Goal: Information Seeking & Learning: Learn about a topic

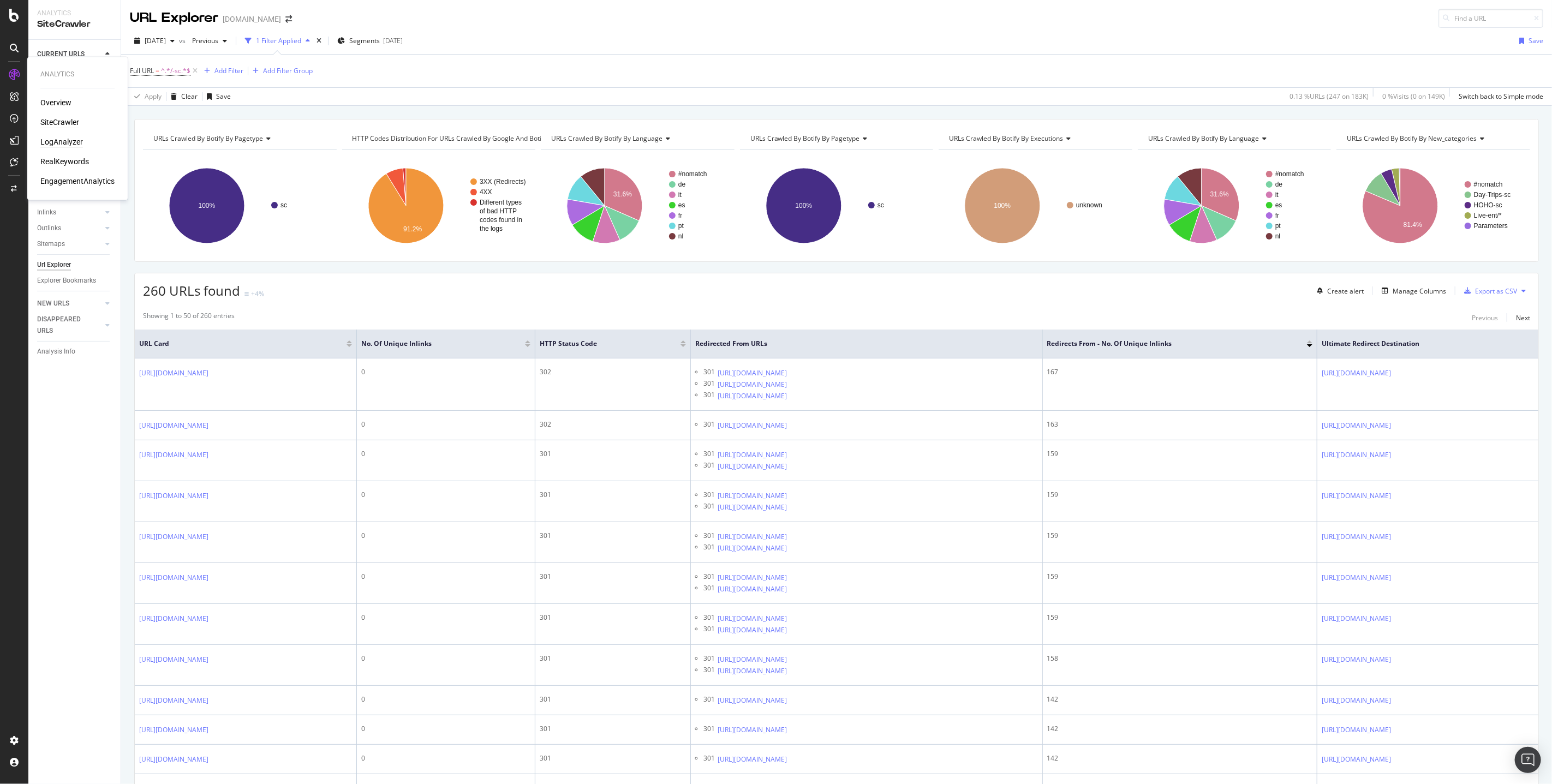
click at [70, 143] on div "LogAnalyzer" at bounding box center [61, 142] width 43 height 11
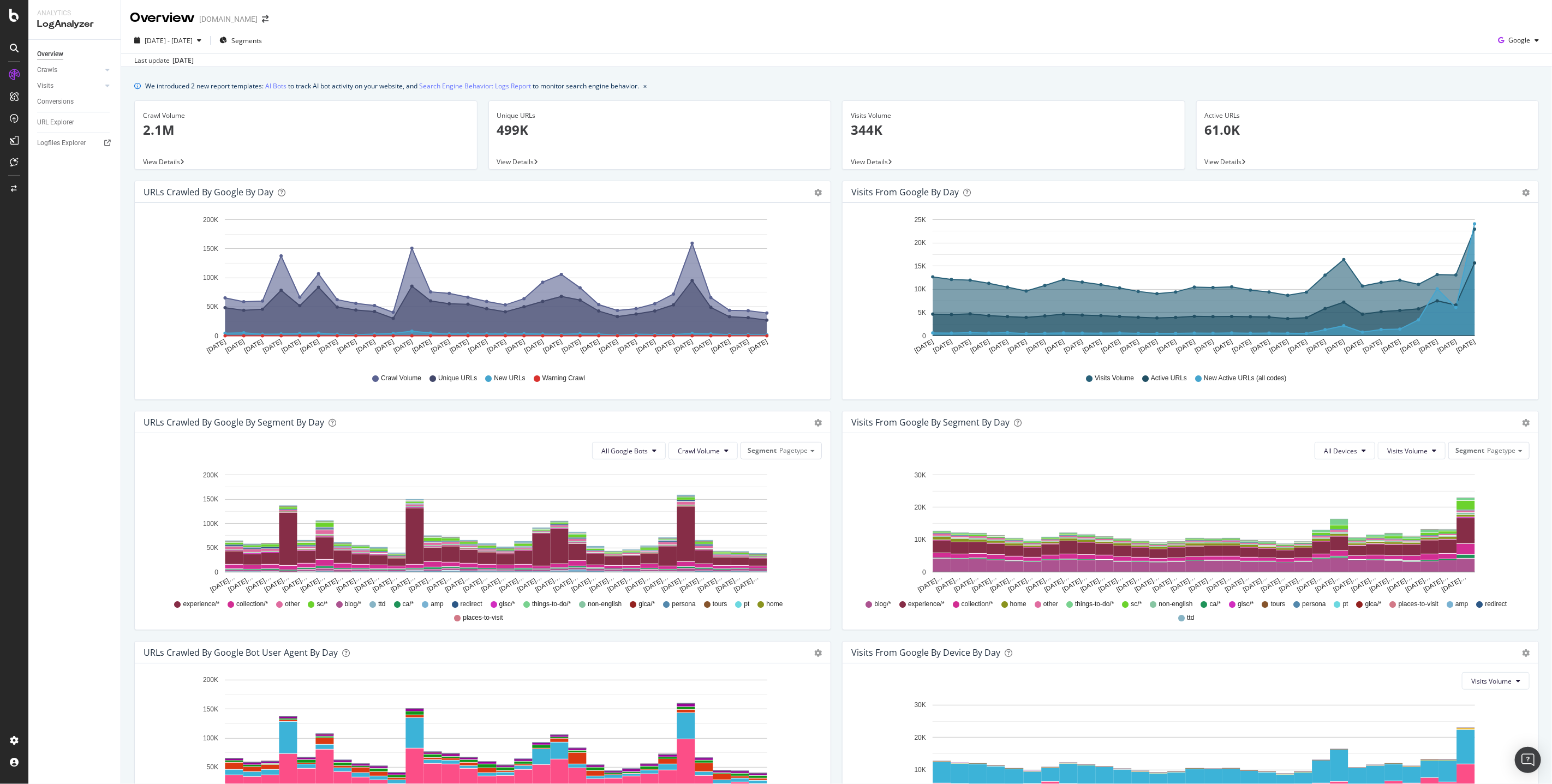
click at [175, 58] on div "Sep. 03, 2025" at bounding box center [183, 60] width 21 height 10
click at [257, 39] on span "Segments" at bounding box center [247, 40] width 31 height 10
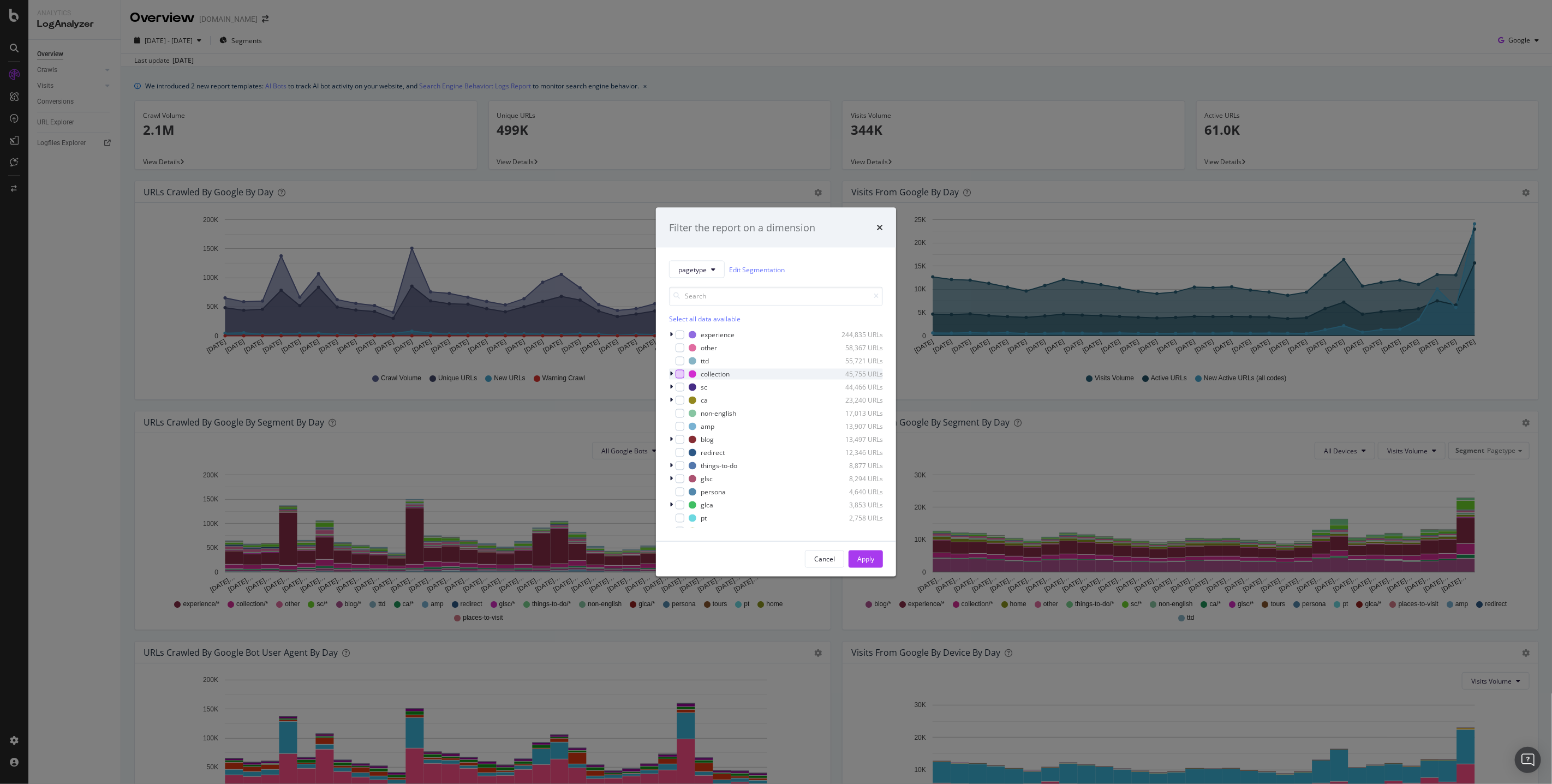
click at [683, 377] on div "modal" at bounding box center [680, 374] width 9 height 9
click at [871, 556] on div "Apply" at bounding box center [866, 559] width 17 height 10
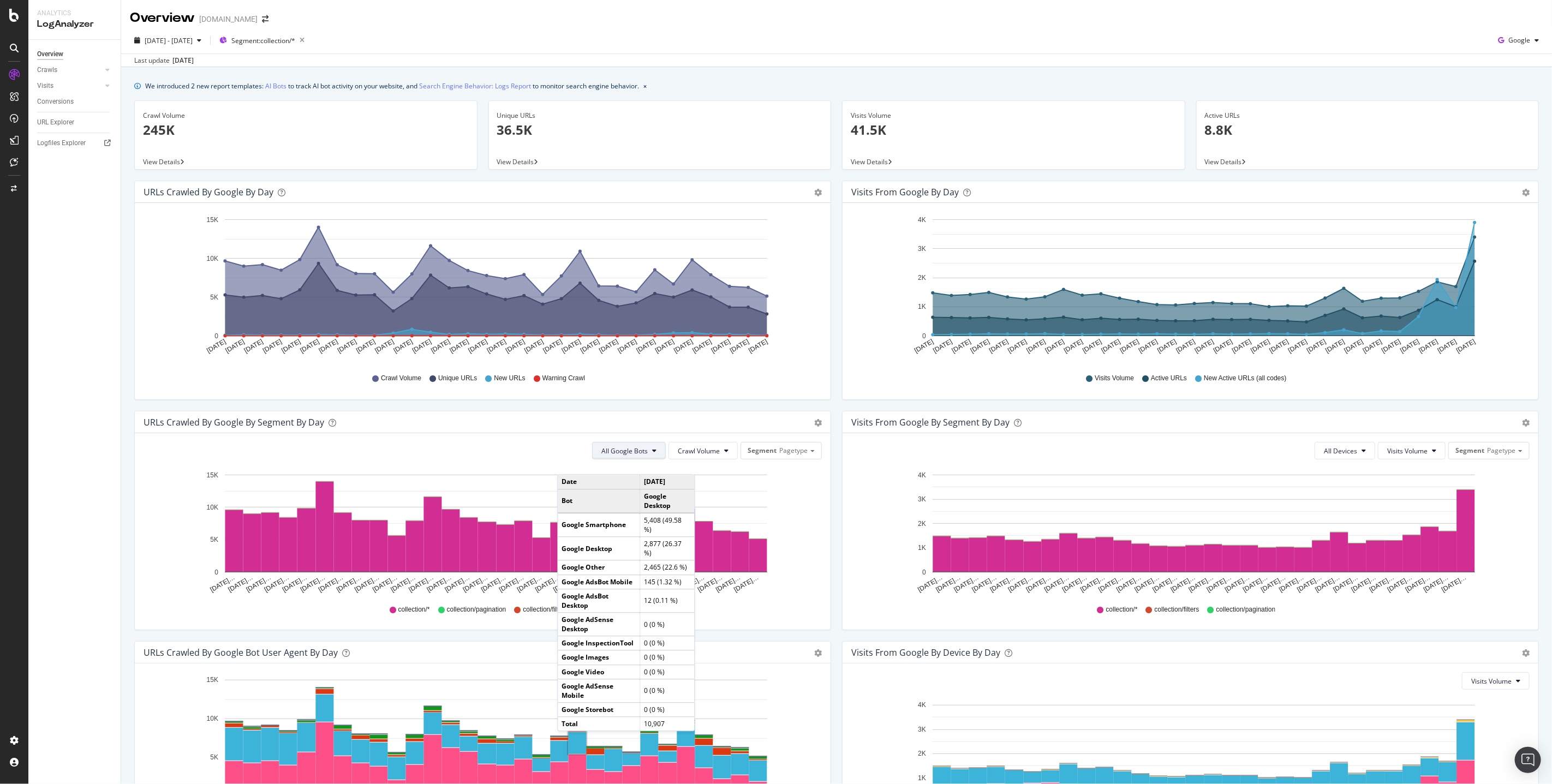
click at [628, 449] on span "All Google Bots" at bounding box center [624, 451] width 47 height 10
click at [817, 450] on div "Segment Pagetype" at bounding box center [780, 450] width 80 height 16
click at [770, 504] on div "New_categories" at bounding box center [773, 510] width 87 height 15
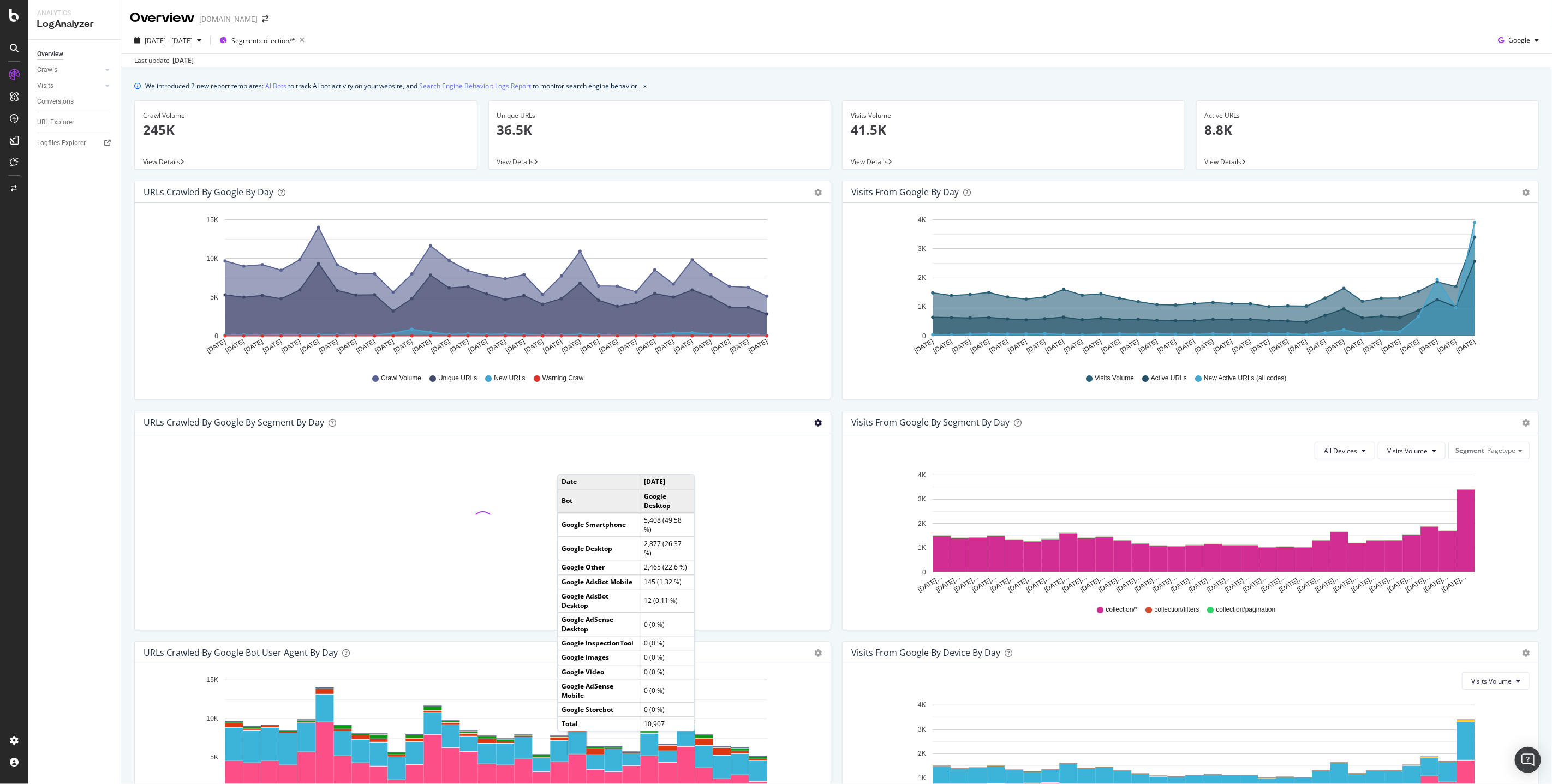
click at [819, 421] on icon "gear" at bounding box center [818, 423] width 8 height 8
click at [820, 414] on div "URLs Crawled by Google By Segment By Day Timeline (by Value) Table" at bounding box center [483, 422] width 696 height 22
click at [820, 422] on icon "gear" at bounding box center [818, 423] width 8 height 8
click at [782, 460] on span "Table" at bounding box center [786, 464] width 87 height 15
click at [815, 419] on icon "gear" at bounding box center [818, 423] width 8 height 8
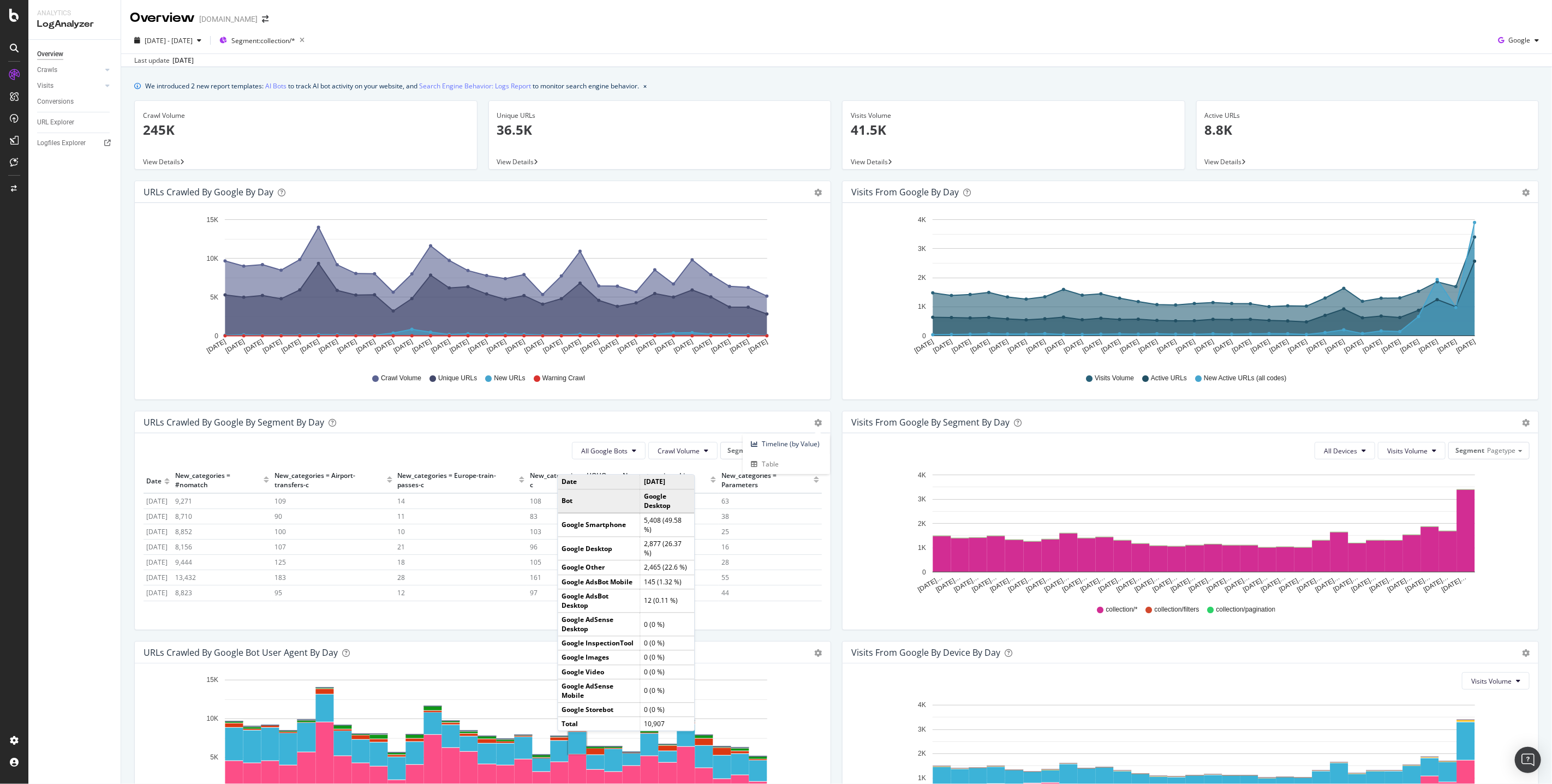
click at [671, 425] on div "URLs Crawled by Google By Segment By Day" at bounding box center [470, 422] width 654 height 11
click at [751, 445] on div "Segment New_categories" at bounding box center [771, 450] width 100 height 16
click at [748, 503] on div "New_categories" at bounding box center [773, 510] width 87 height 15
click at [777, 451] on span "New_categories" at bounding box center [784, 450] width 49 height 10
click at [761, 494] on div "Language" at bounding box center [773, 496] width 87 height 15
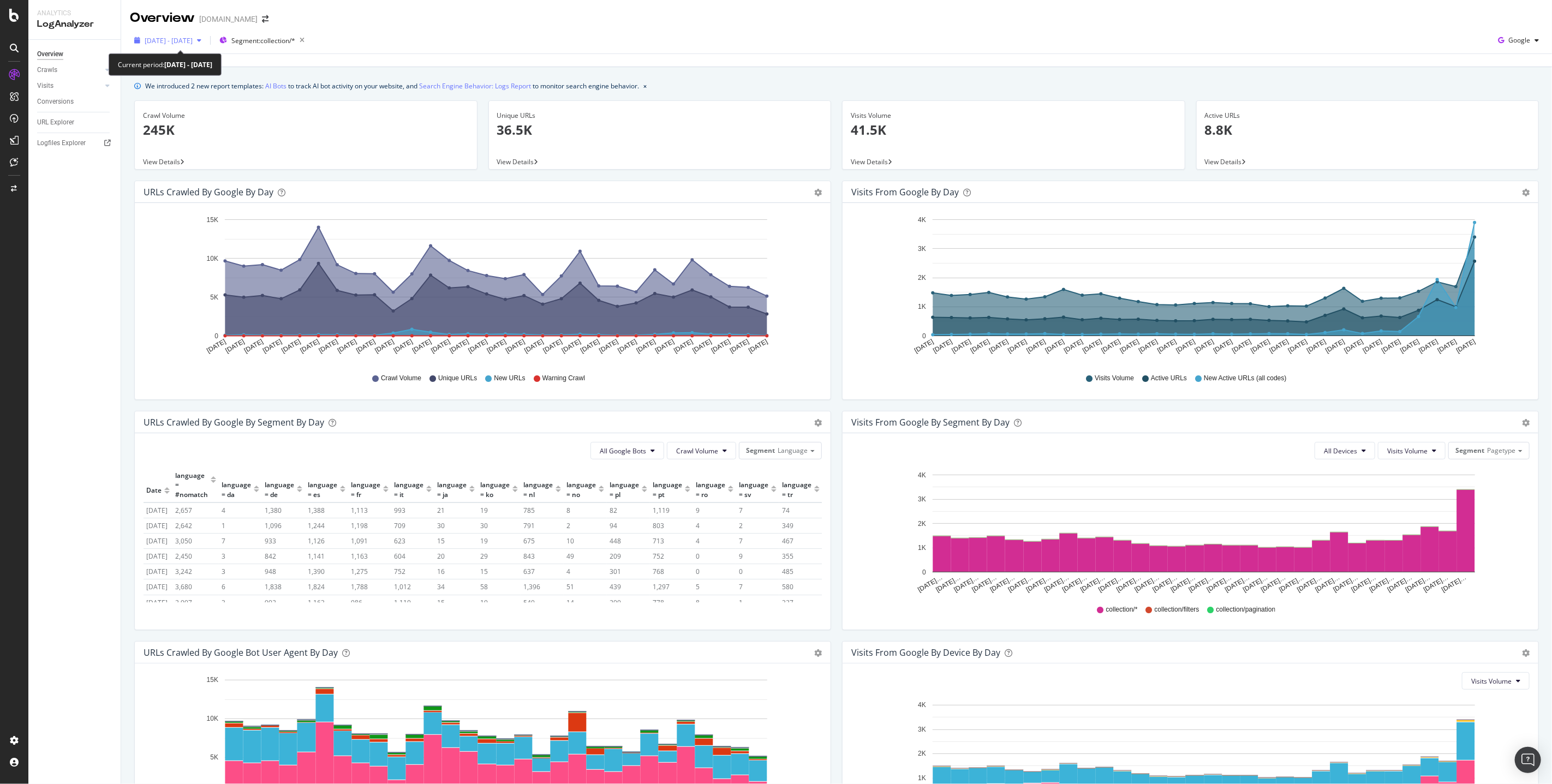
click at [175, 38] on span "2025 Aug. 4th - Sep. 2nd" at bounding box center [168, 40] width 48 height 10
click at [161, 134] on div "Last Year" at bounding box center [172, 131] width 28 height 10
type input "2024/09/03"
click at [261, 236] on div "Apply" at bounding box center [252, 231] width 17 height 17
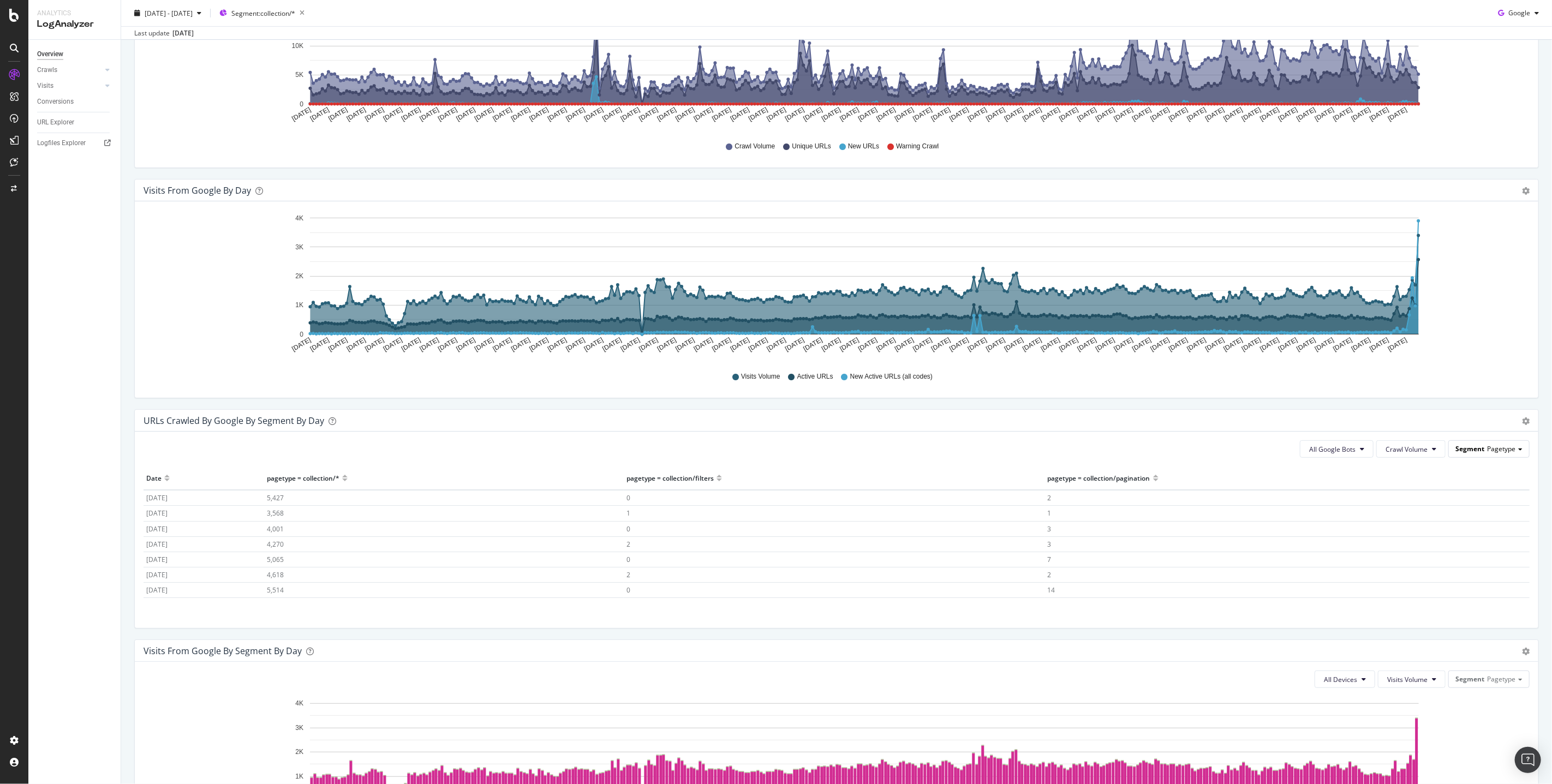
click at [1476, 450] on span "Segment" at bounding box center [1469, 448] width 29 height 10
click at [1453, 493] on div "Language" at bounding box center [1480, 494] width 87 height 15
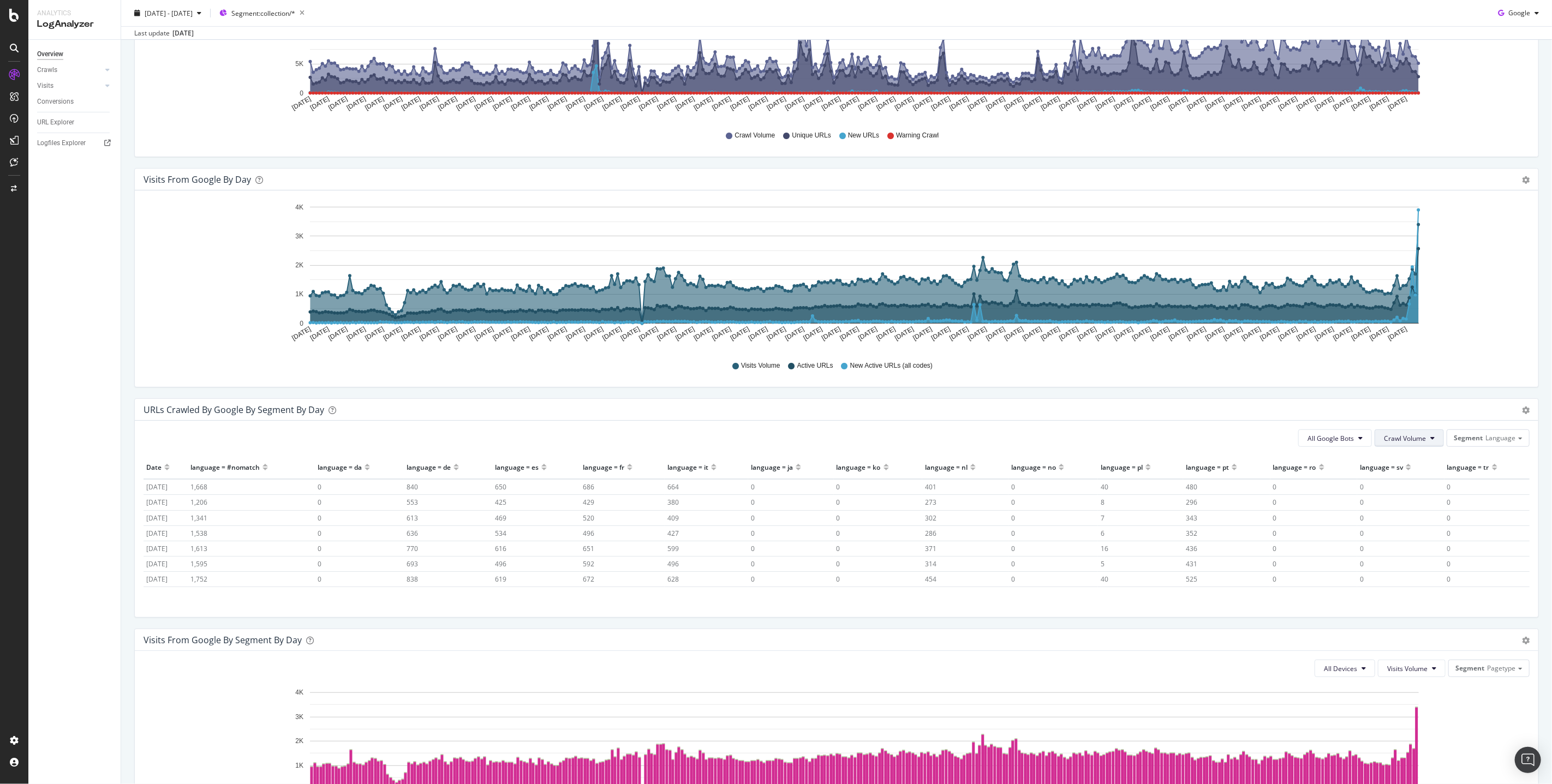
click at [1417, 435] on span "Crawl Volume" at bounding box center [1405, 438] width 42 height 10
click at [1400, 480] on span "Unique URLs" at bounding box center [1407, 479] width 43 height 10
click at [1346, 441] on span "All Google Bots" at bounding box center [1334, 438] width 47 height 10
click at [1341, 499] on span "Google Smartphone" at bounding box center [1351, 501] width 77 height 10
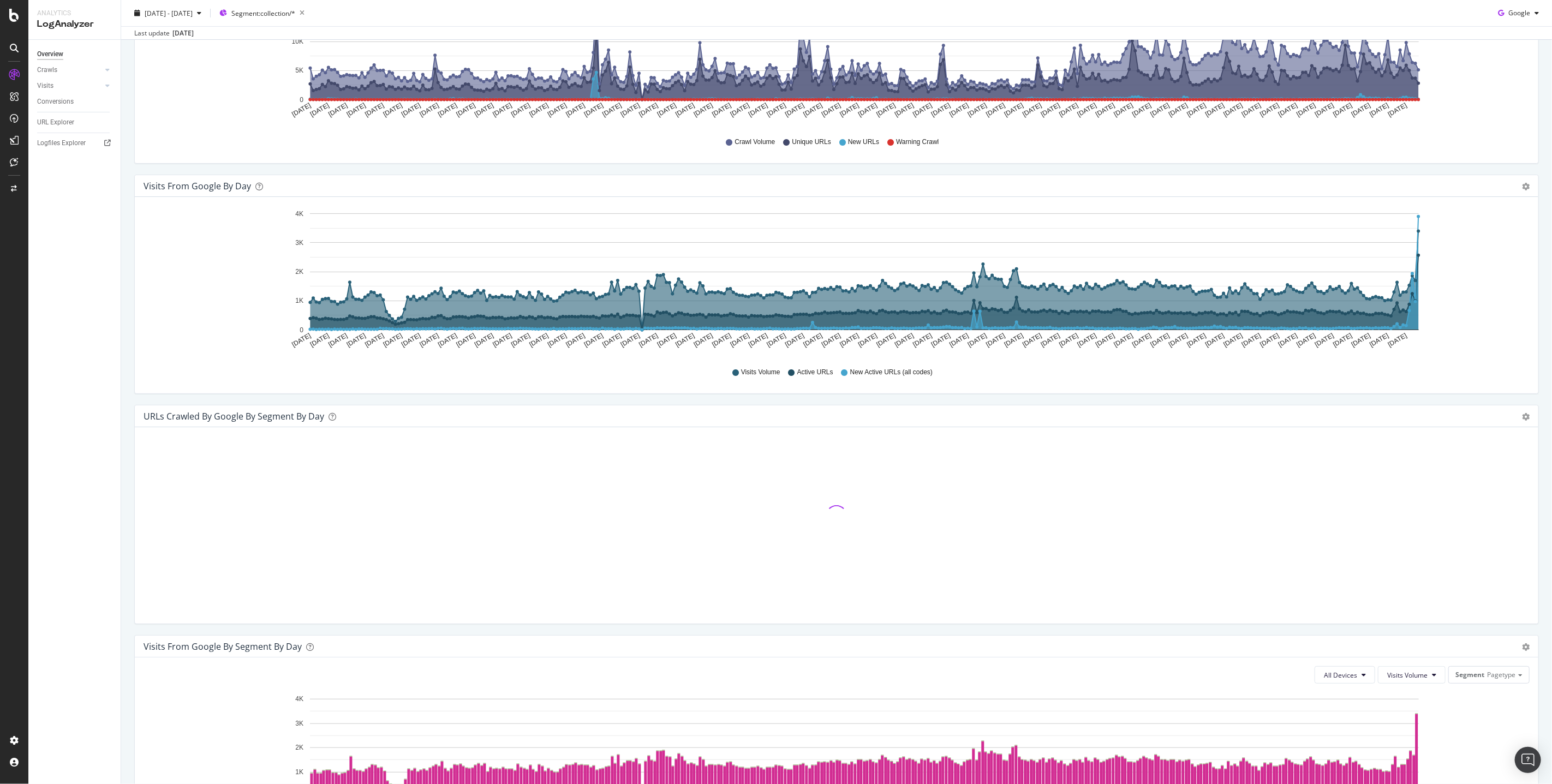
scroll to position [239, 0]
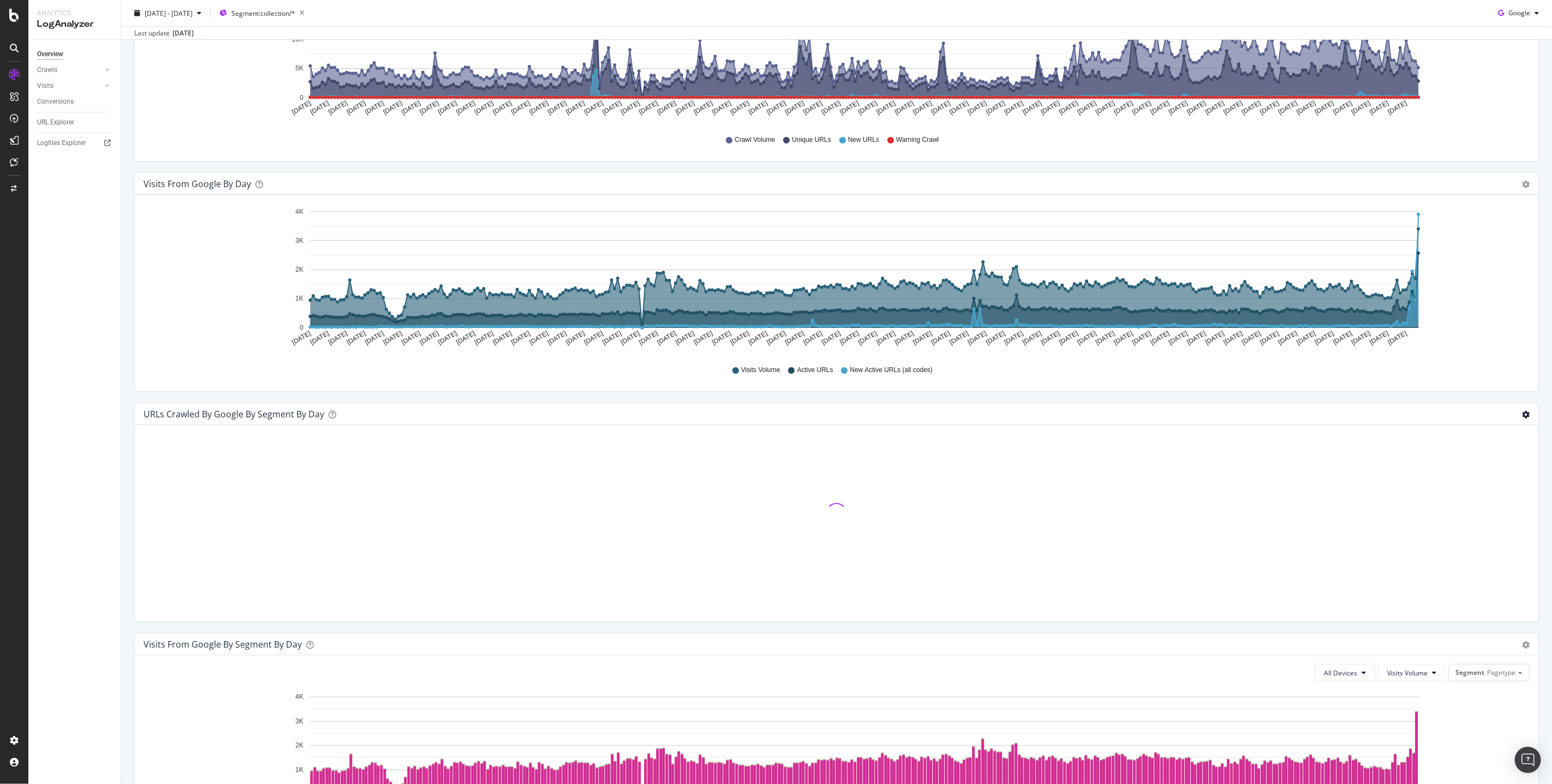
click at [1524, 413] on icon "gear" at bounding box center [1526, 414] width 8 height 8
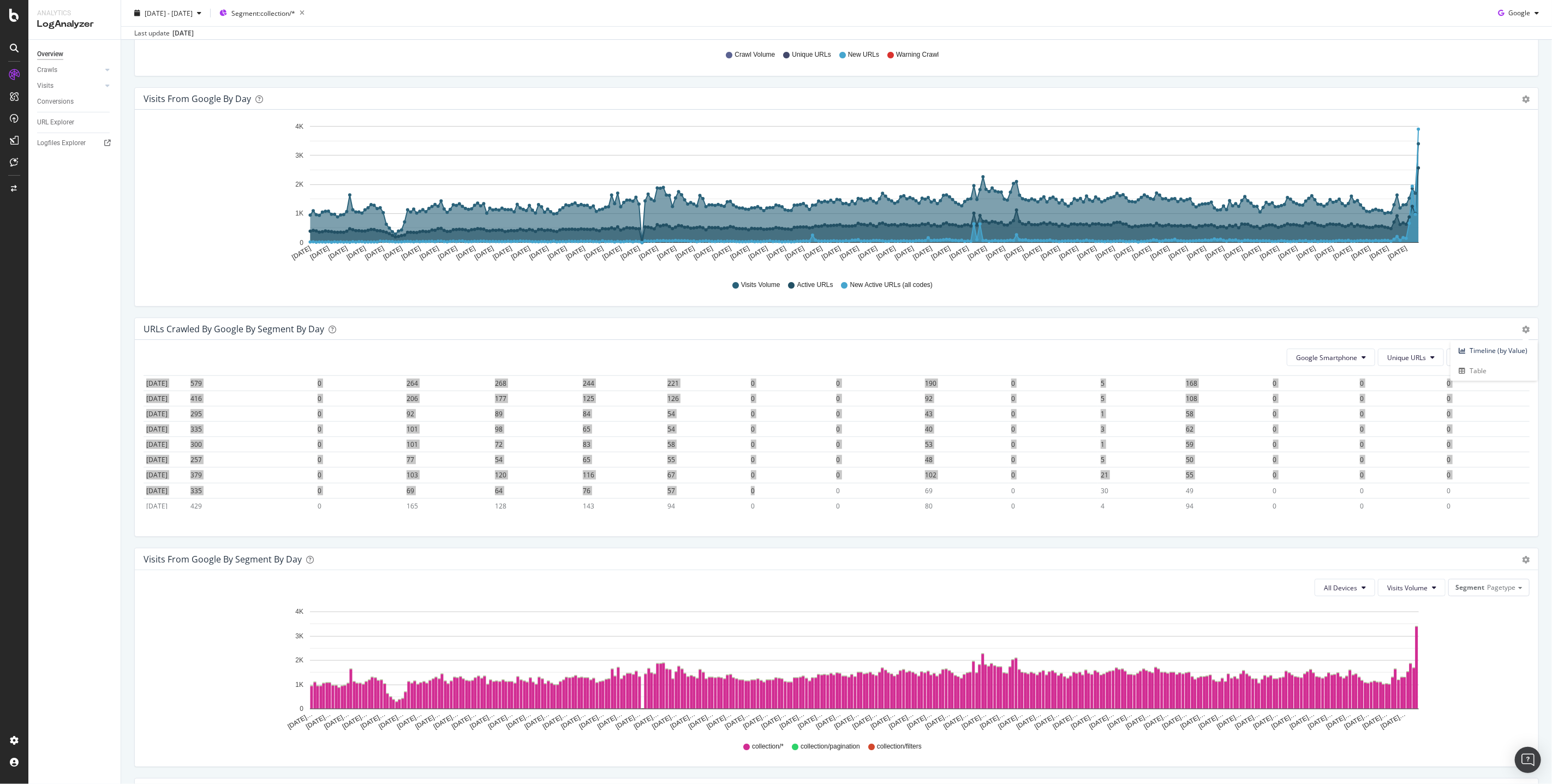
scroll to position [848, 0]
drag, startPoint x: 142, startPoint y: 384, endPoint x: 924, endPoint y: 503, distance: 791.0
click at [924, 503] on div "Google Smartphone Unique URLs Segment Language Hold CMD (⌘) while clicking to f…" at bounding box center [837, 437] width 1404 height 196
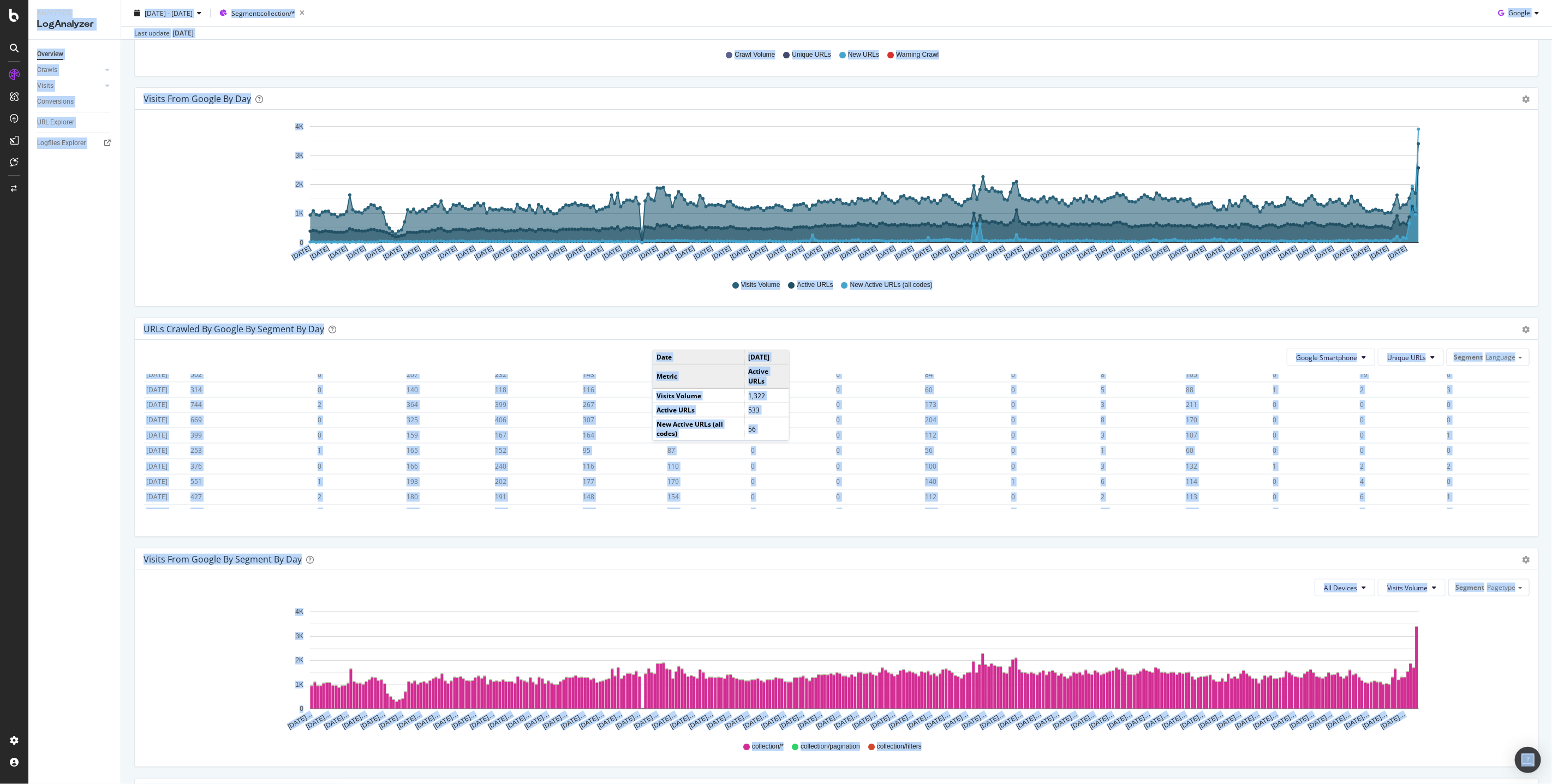
scroll to position [1766, 0]
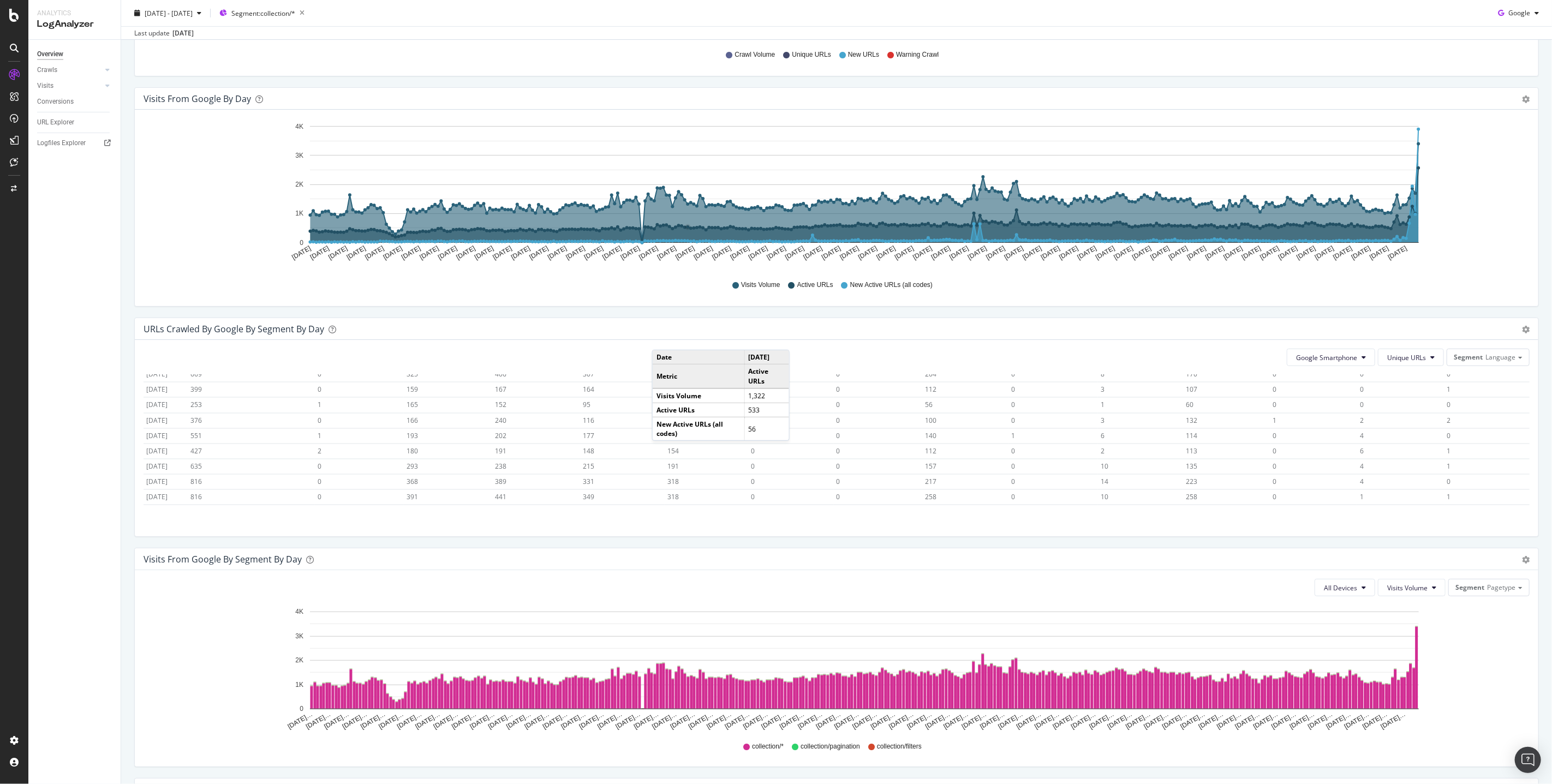
click at [513, 544] on div "URLs Crawled by Google By Segment By Day Timeline (by Value) Table Google Smart…" at bounding box center [836, 432] width 1416 height 230
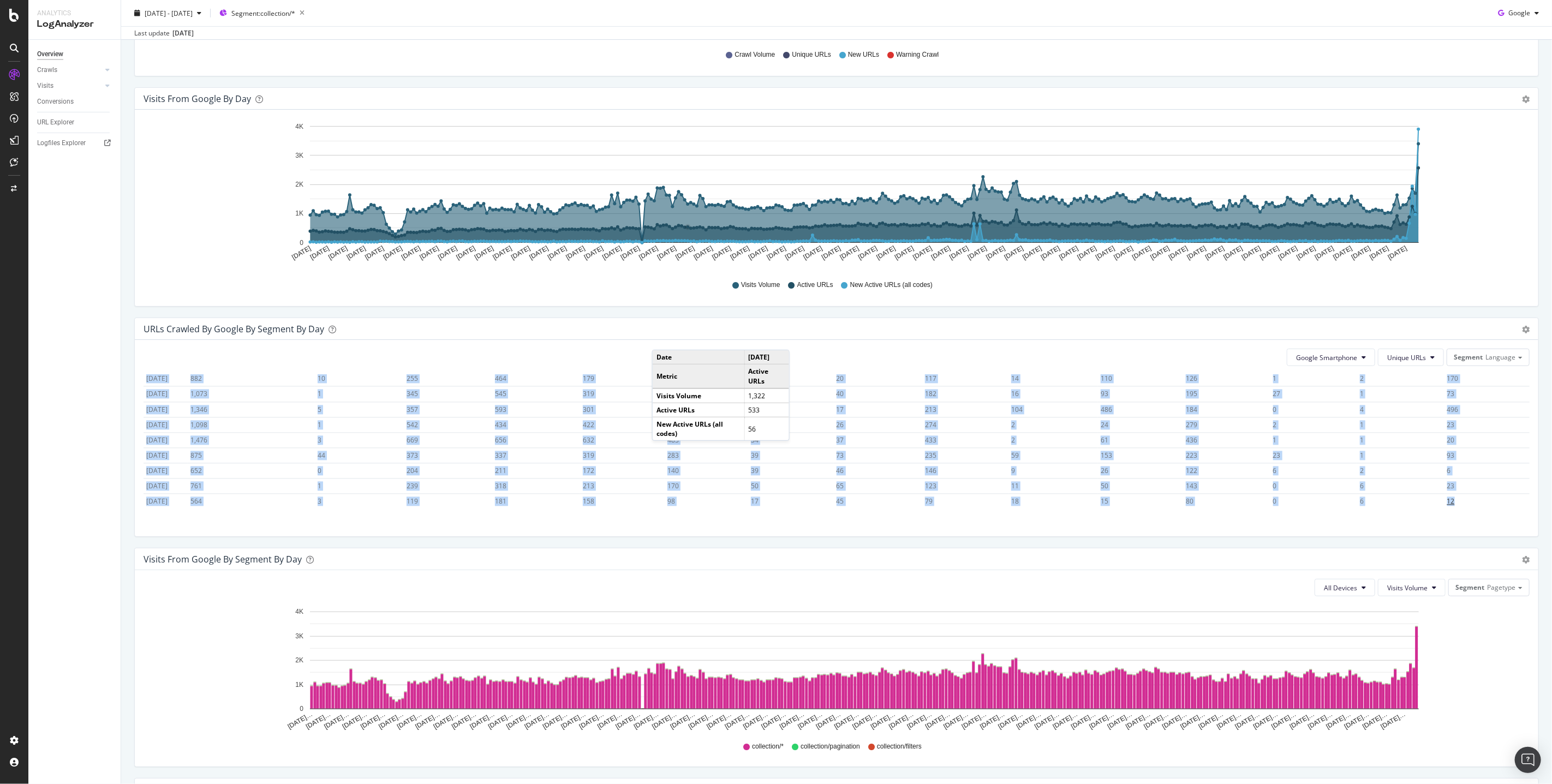
drag, startPoint x: 143, startPoint y: 386, endPoint x: 1465, endPoint y: 499, distance: 1326.8
click at [1464, 499] on div "Google Smartphone Unique URLs Segment Language Hold CMD (⌘) while clicking to f…" at bounding box center [837, 437] width 1404 height 196
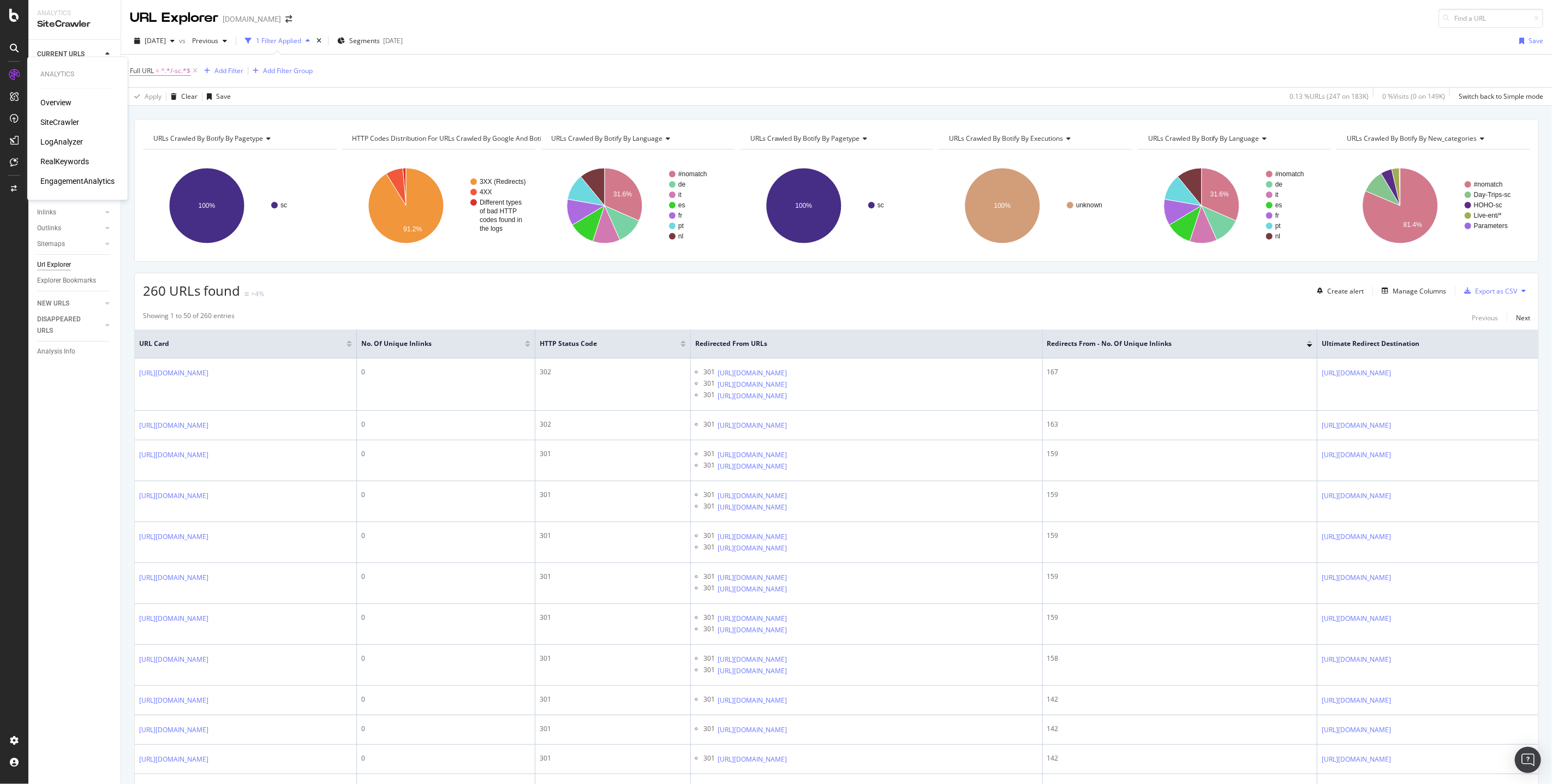
click at [66, 158] on div "RealKeywords" at bounding box center [65, 162] width 49 height 11
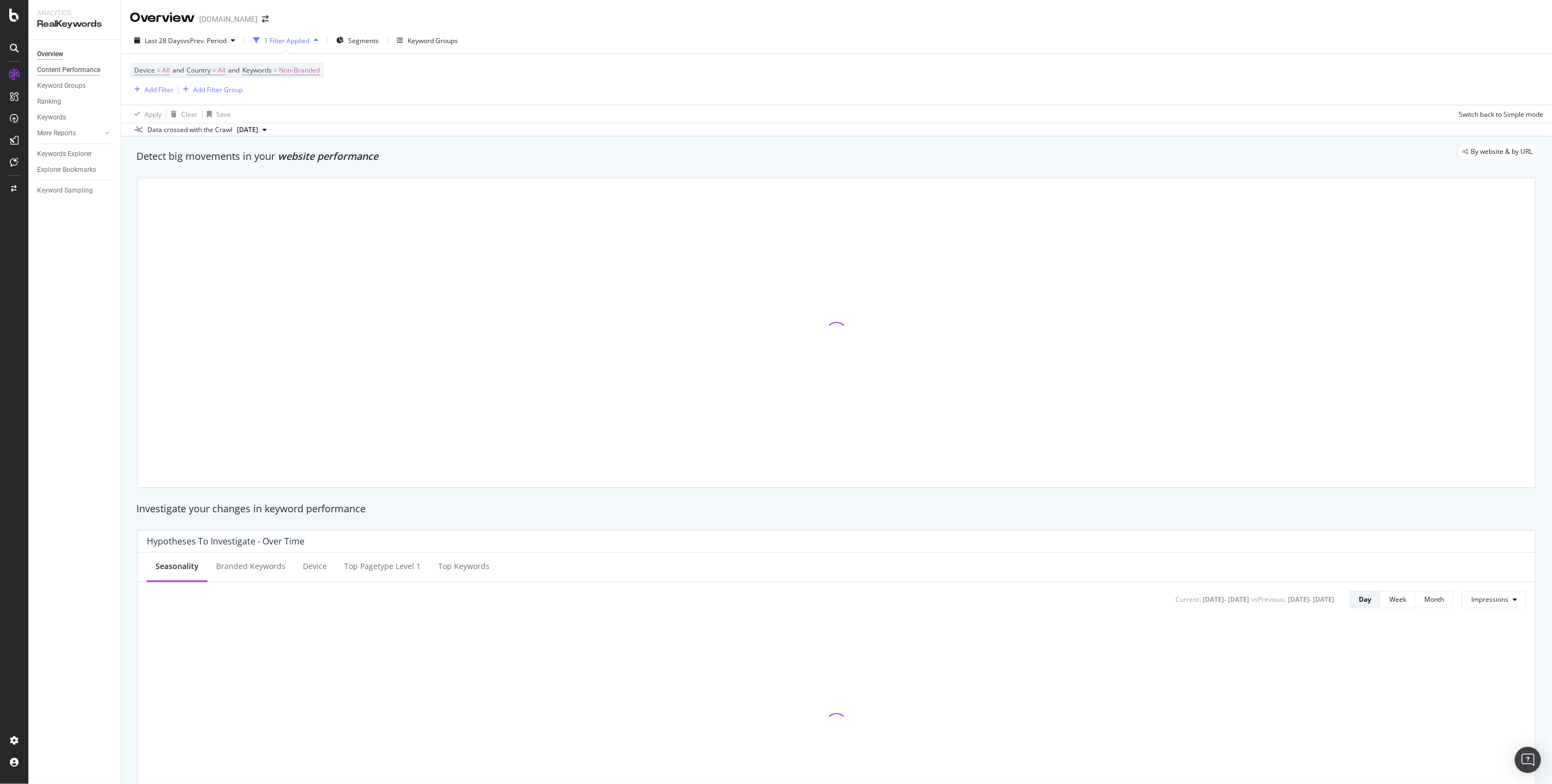
click at [65, 68] on div "Content Performance" at bounding box center [68, 70] width 63 height 12
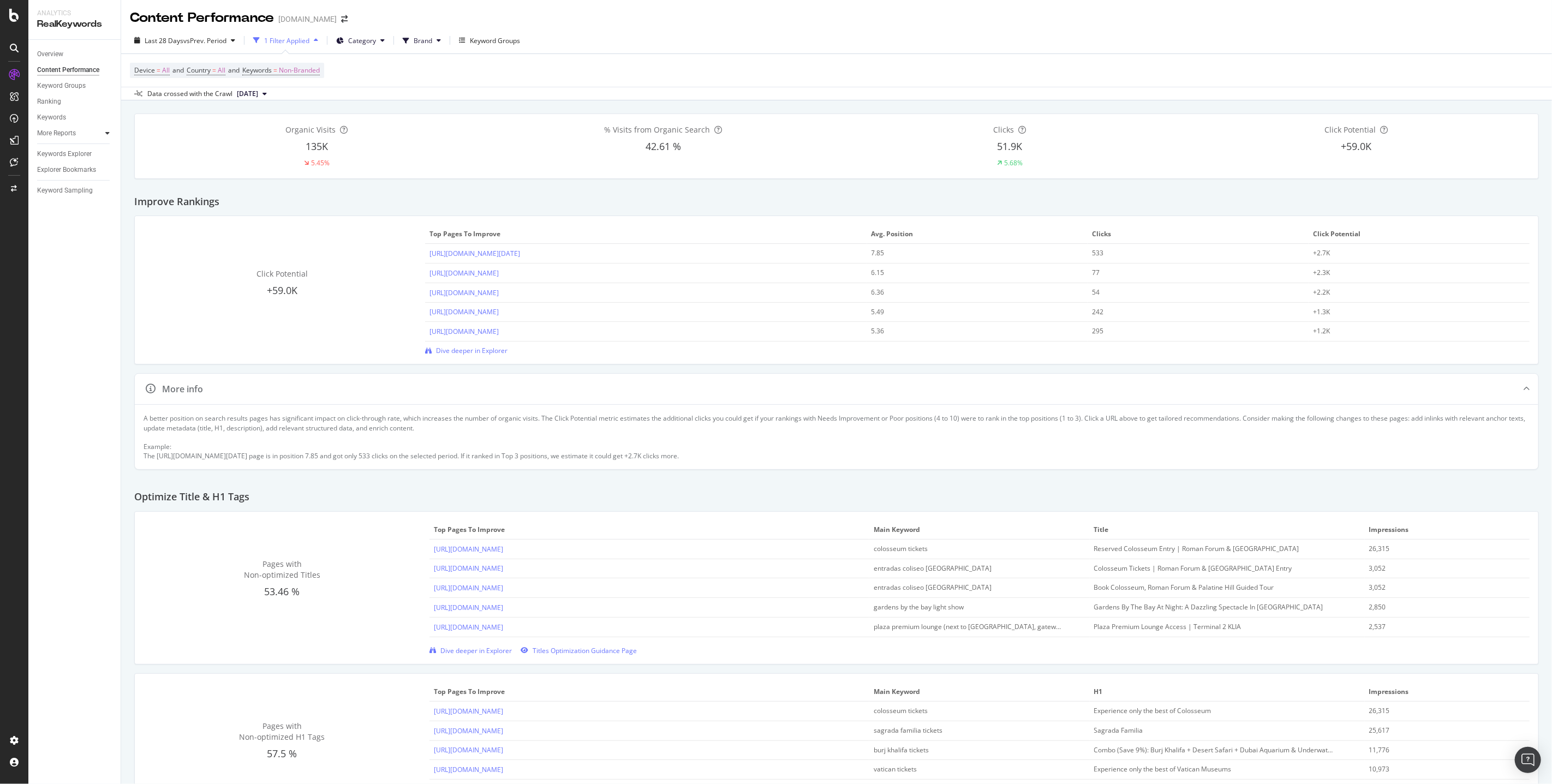
click at [110, 131] on div at bounding box center [107, 133] width 11 height 11
click at [365, 37] on span "Category" at bounding box center [362, 40] width 28 height 10
click at [366, 42] on span "Category" at bounding box center [362, 40] width 28 height 10
click at [281, 38] on div "1 Filter Applied" at bounding box center [287, 40] width 45 height 10
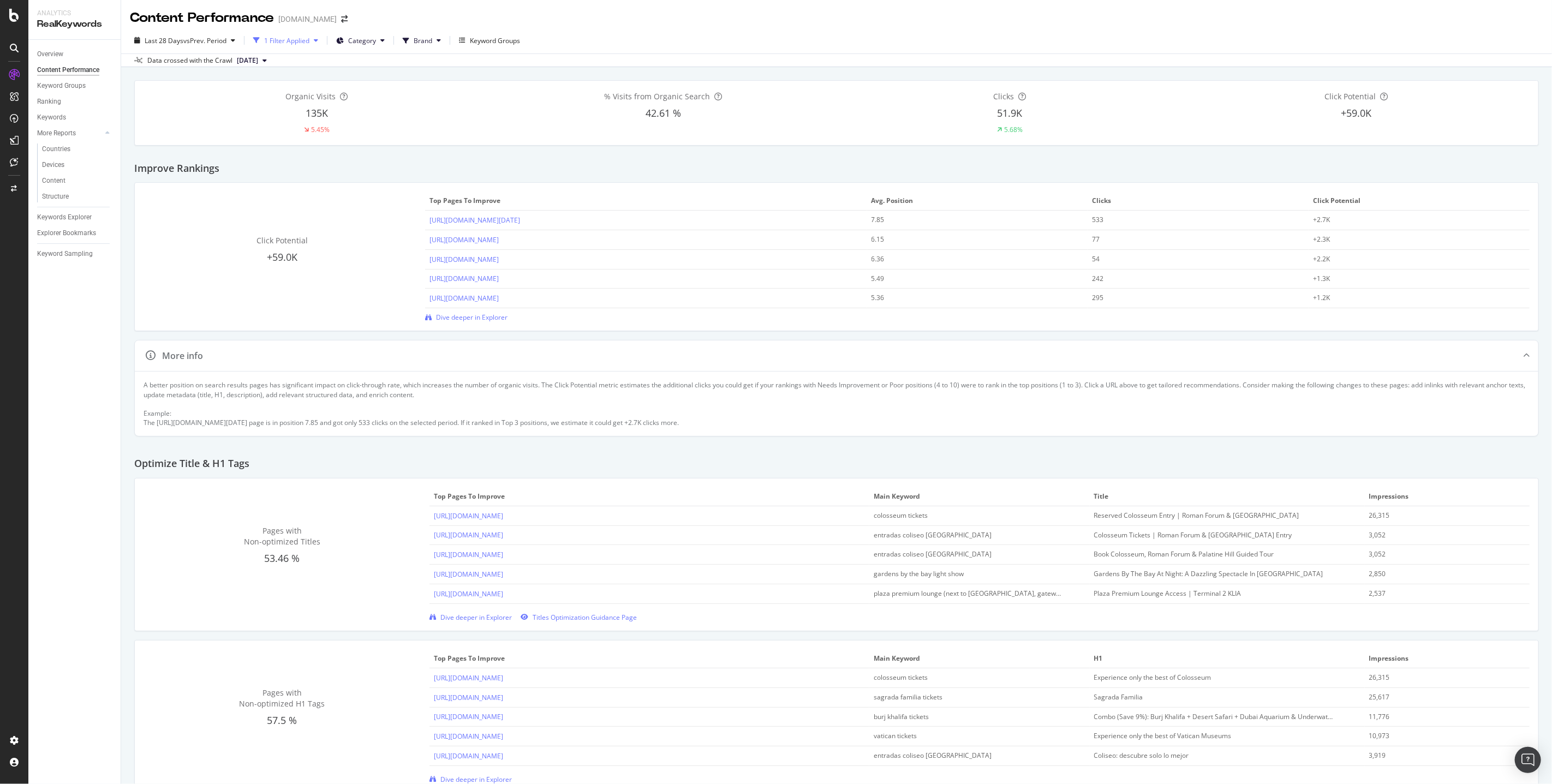
click at [281, 38] on div "1 Filter Applied" at bounding box center [287, 40] width 45 height 10
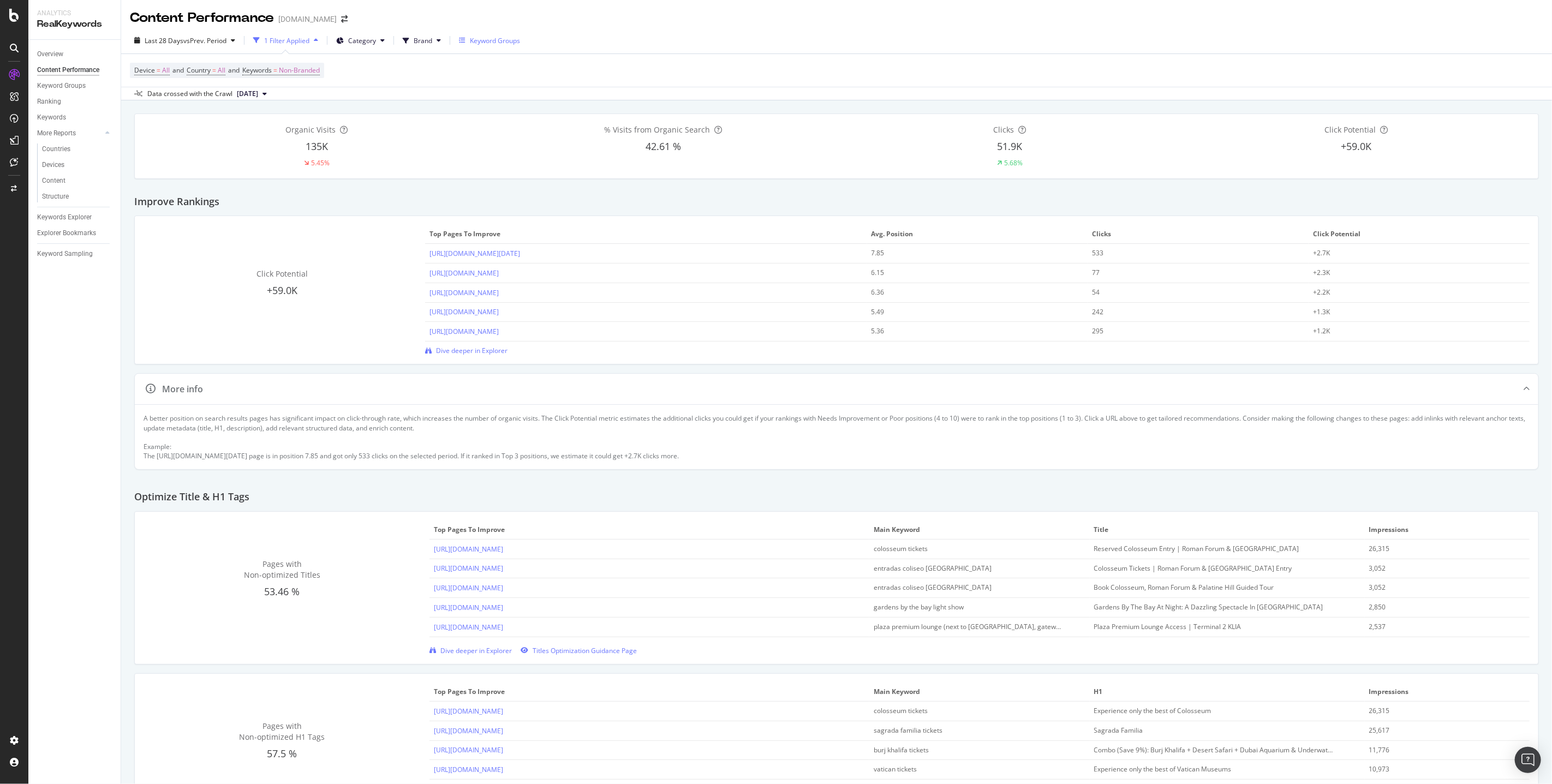
click at [479, 40] on div "Keyword Groups" at bounding box center [495, 40] width 50 height 10
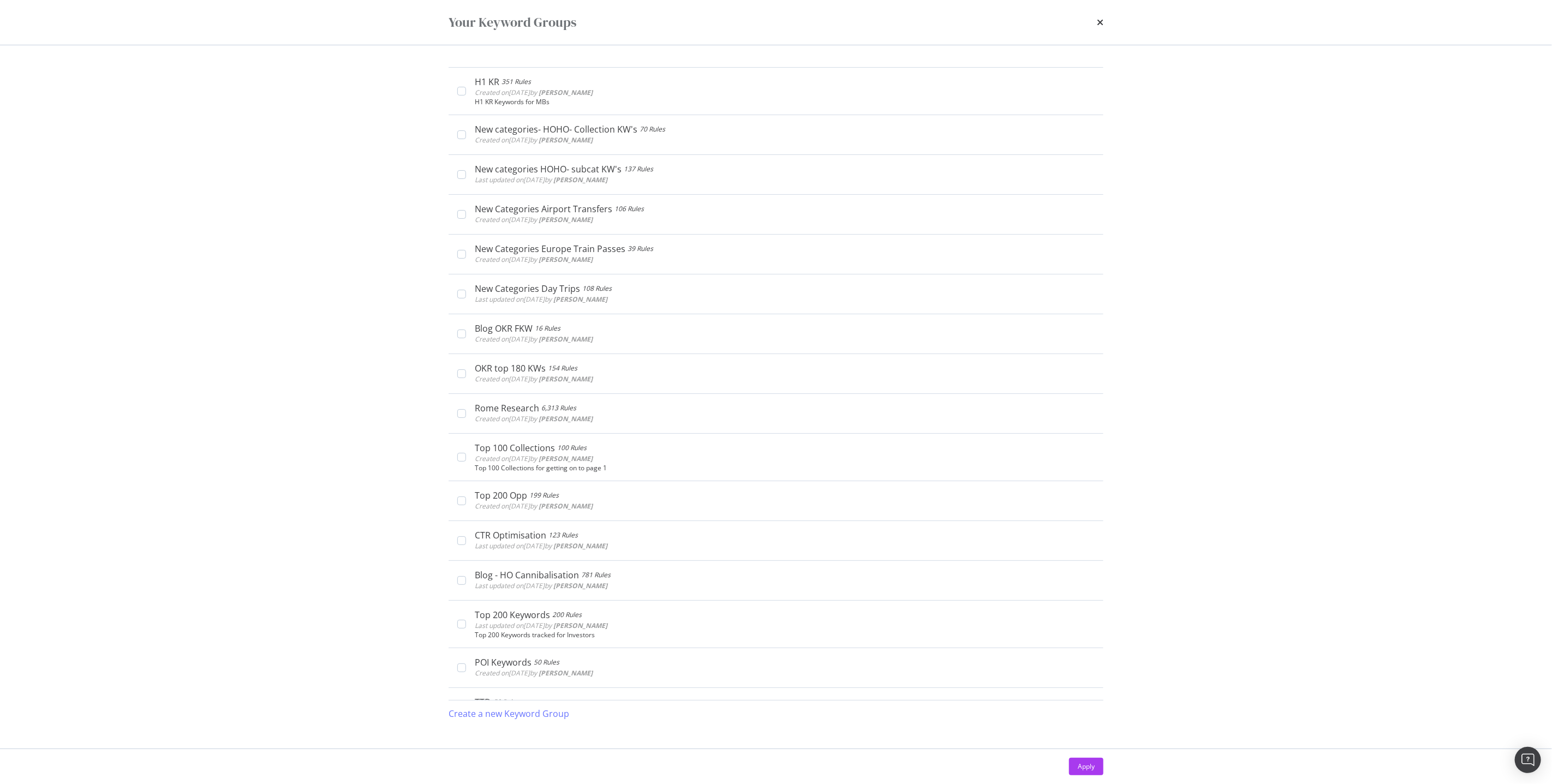
click at [479, 40] on div "Your Keyword Groups" at bounding box center [776, 22] width 699 height 45
click at [1099, 21] on icon "times" at bounding box center [1100, 22] width 6 height 9
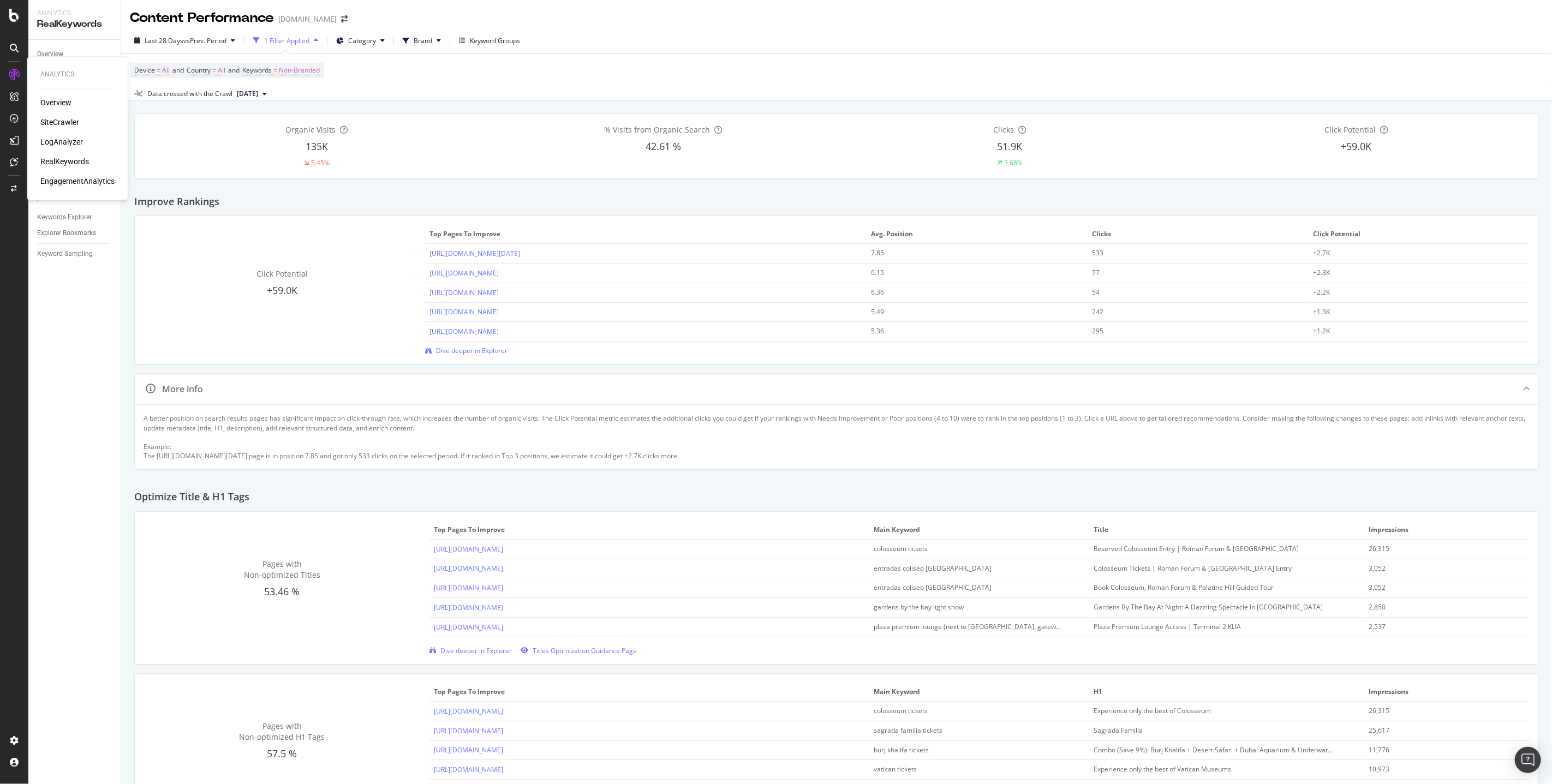
click at [67, 176] on div "EngagementAnalytics" at bounding box center [77, 182] width 74 height 11
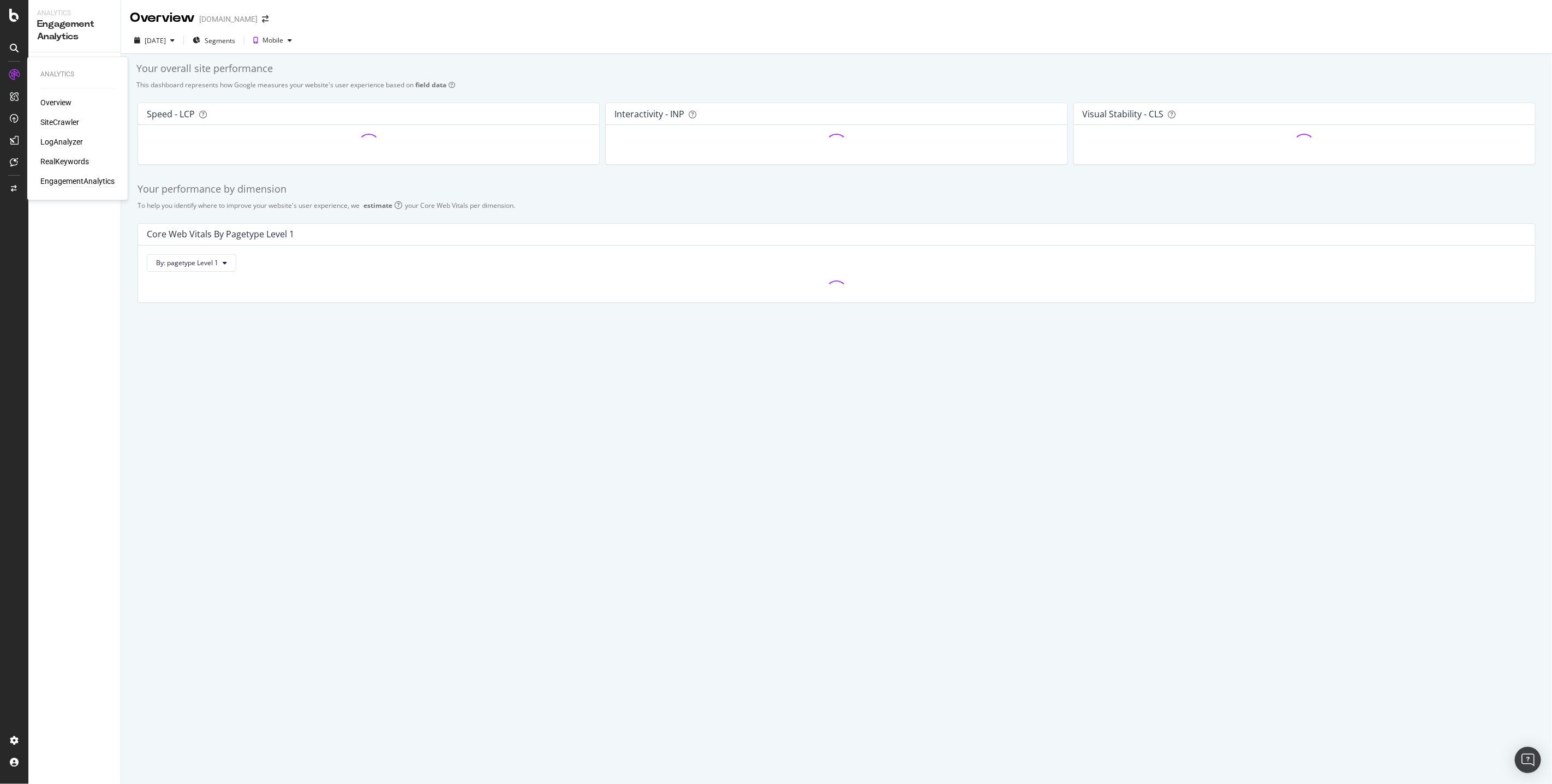
click at [58, 121] on div "SiteCrawler" at bounding box center [59, 122] width 39 height 11
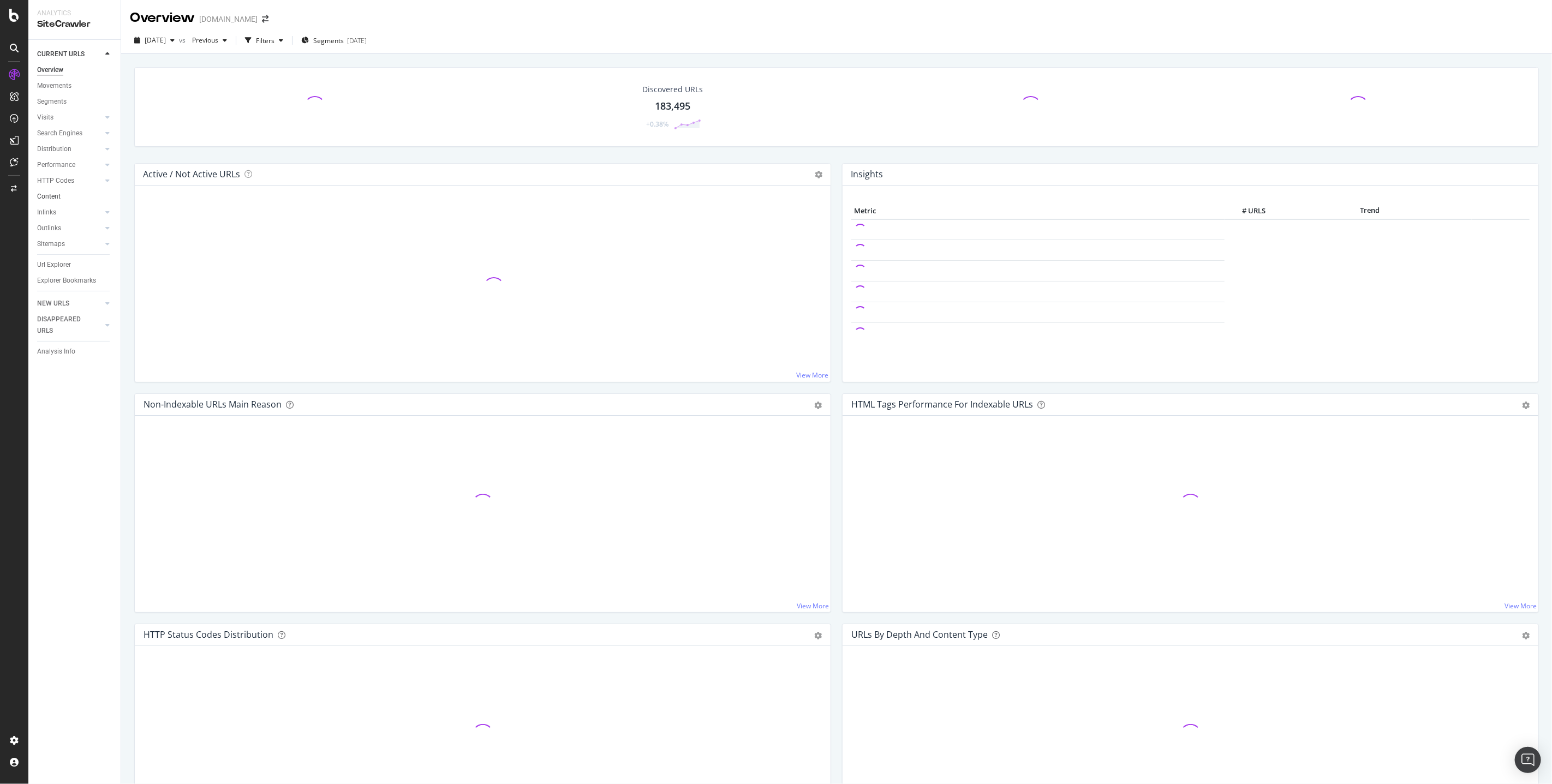
click at [66, 195] on link "Content" at bounding box center [75, 197] width 76 height 12
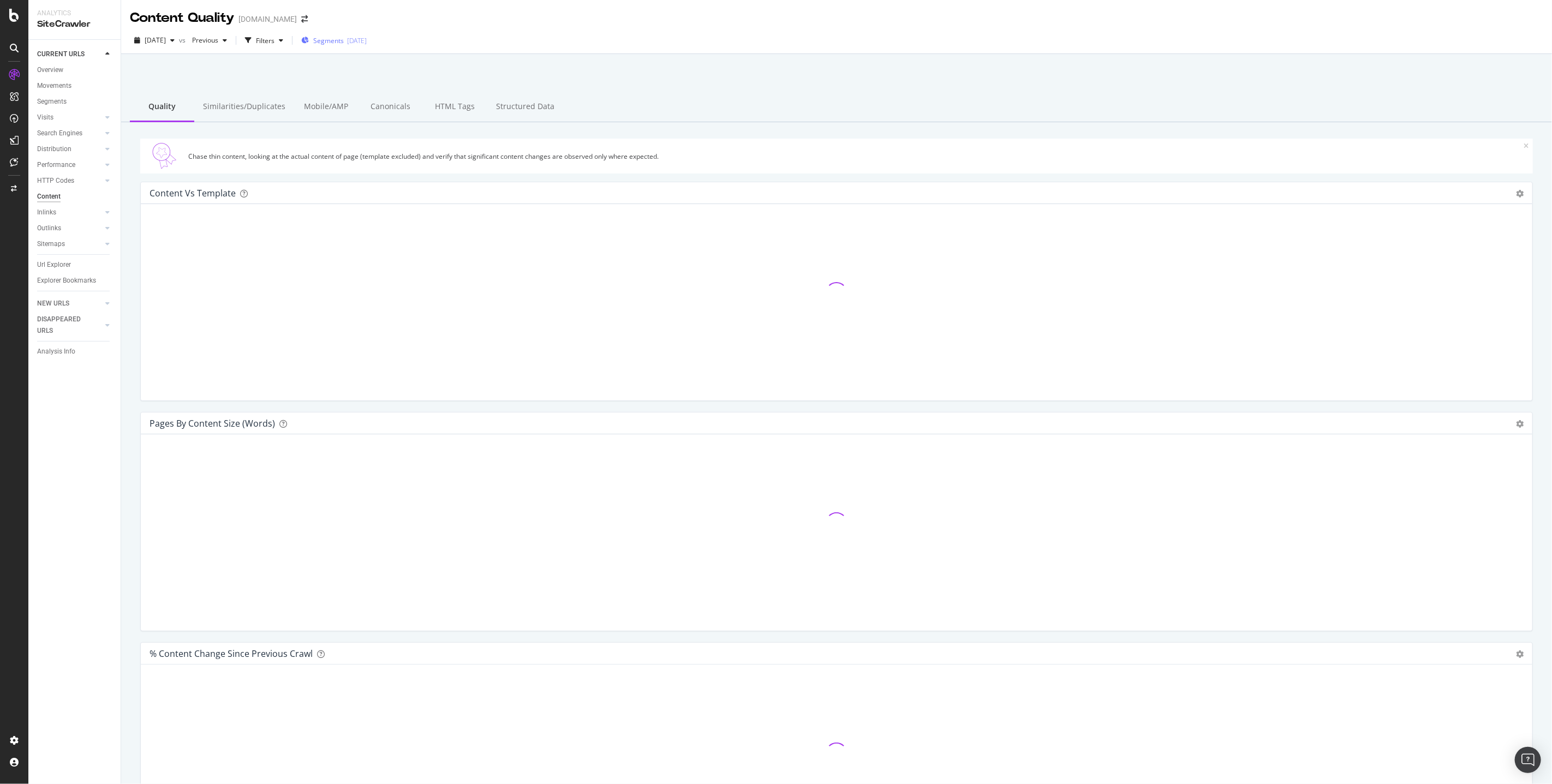
click at [357, 32] on div "Segments [DATE]" at bounding box center [334, 40] width 65 height 17
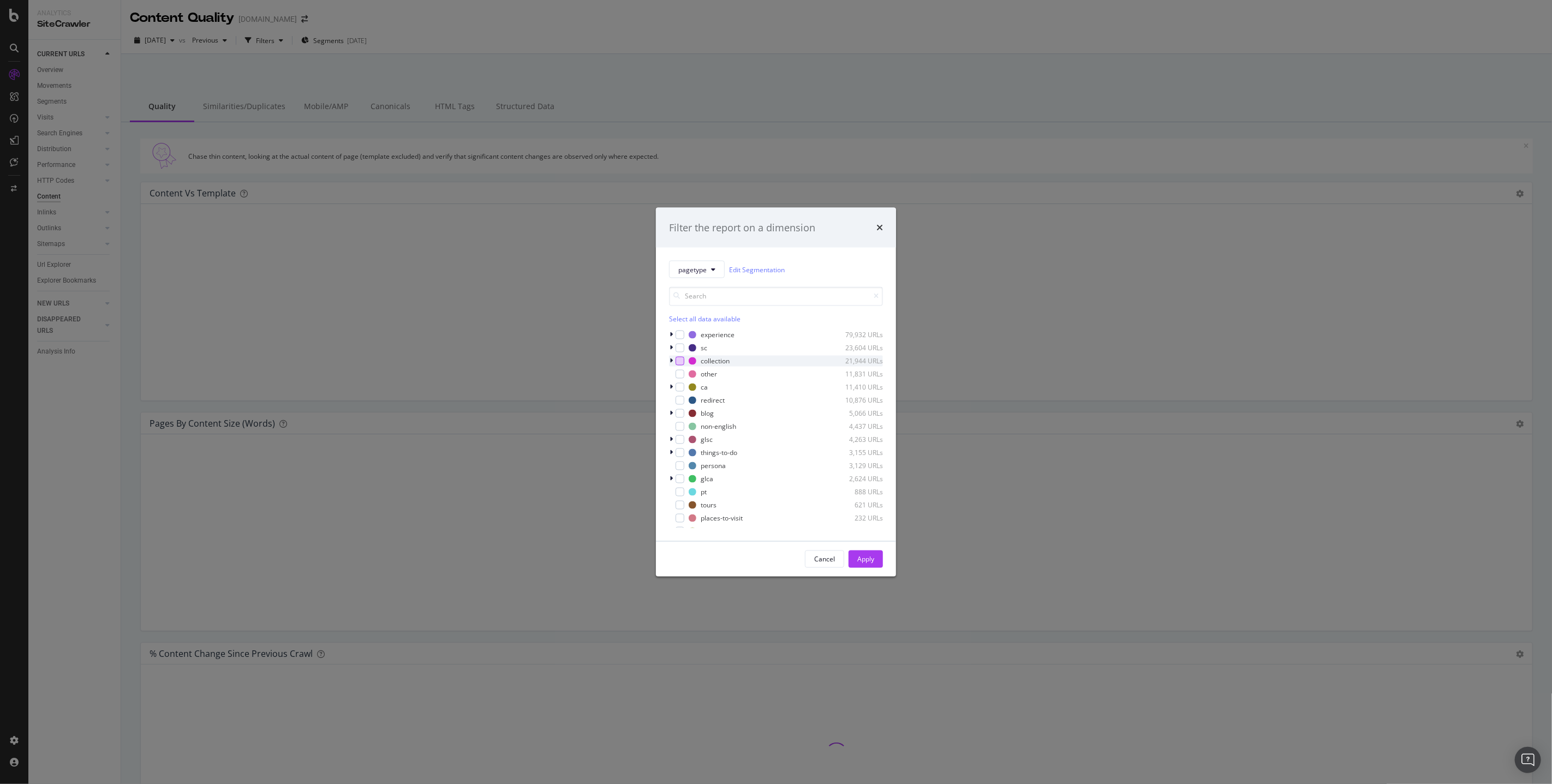
click at [681, 363] on div "modal" at bounding box center [680, 361] width 9 height 9
click at [858, 559] on div "Apply" at bounding box center [866, 559] width 17 height 10
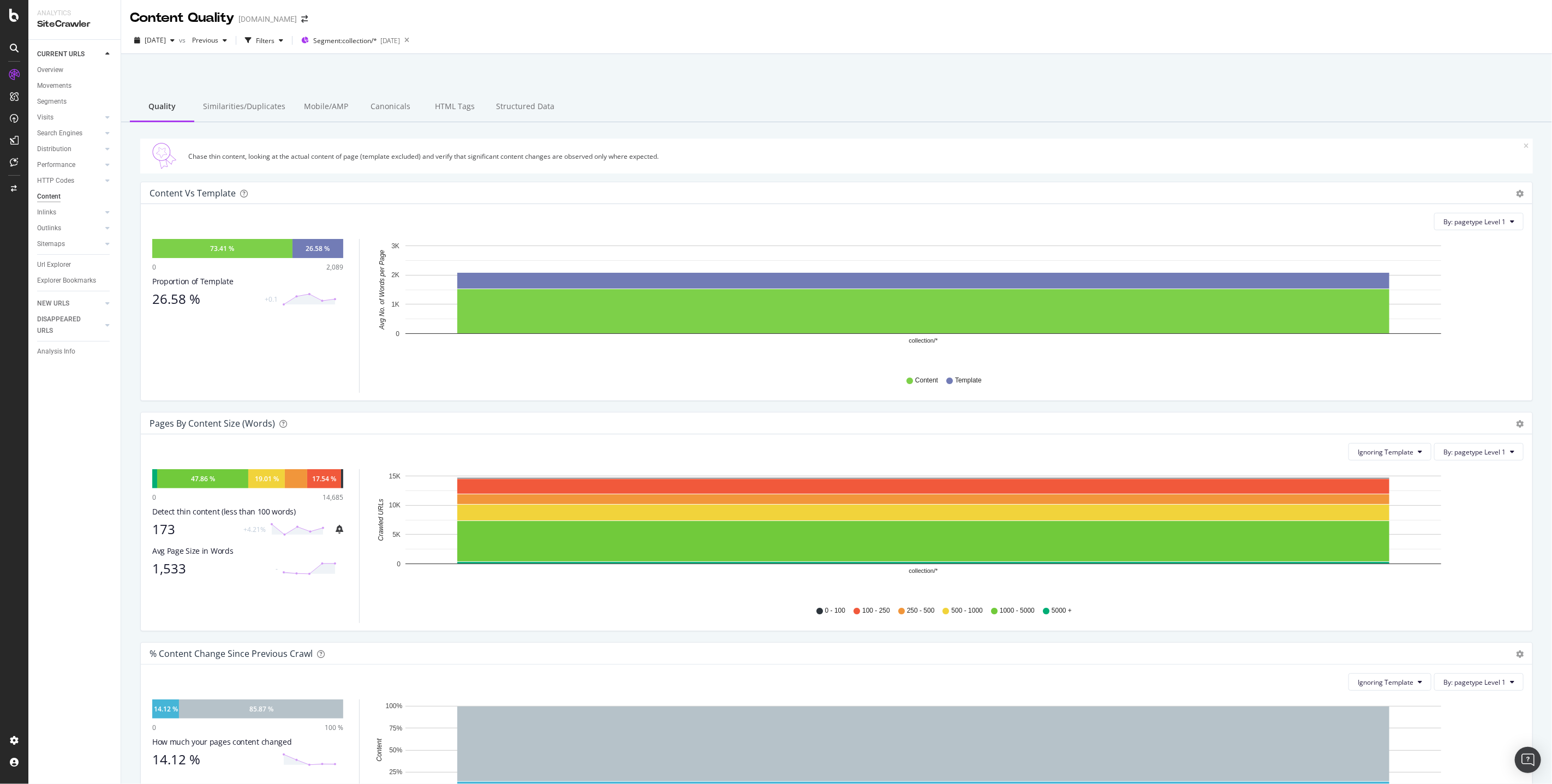
click at [285, 150] on div "Chase thin content, looking at the actual content of page (template excluded) a…" at bounding box center [836, 156] width 1393 height 35
click at [310, 171] on div "Chase thin content, looking at the actual content of page (template excluded) a…" at bounding box center [836, 156] width 1393 height 35
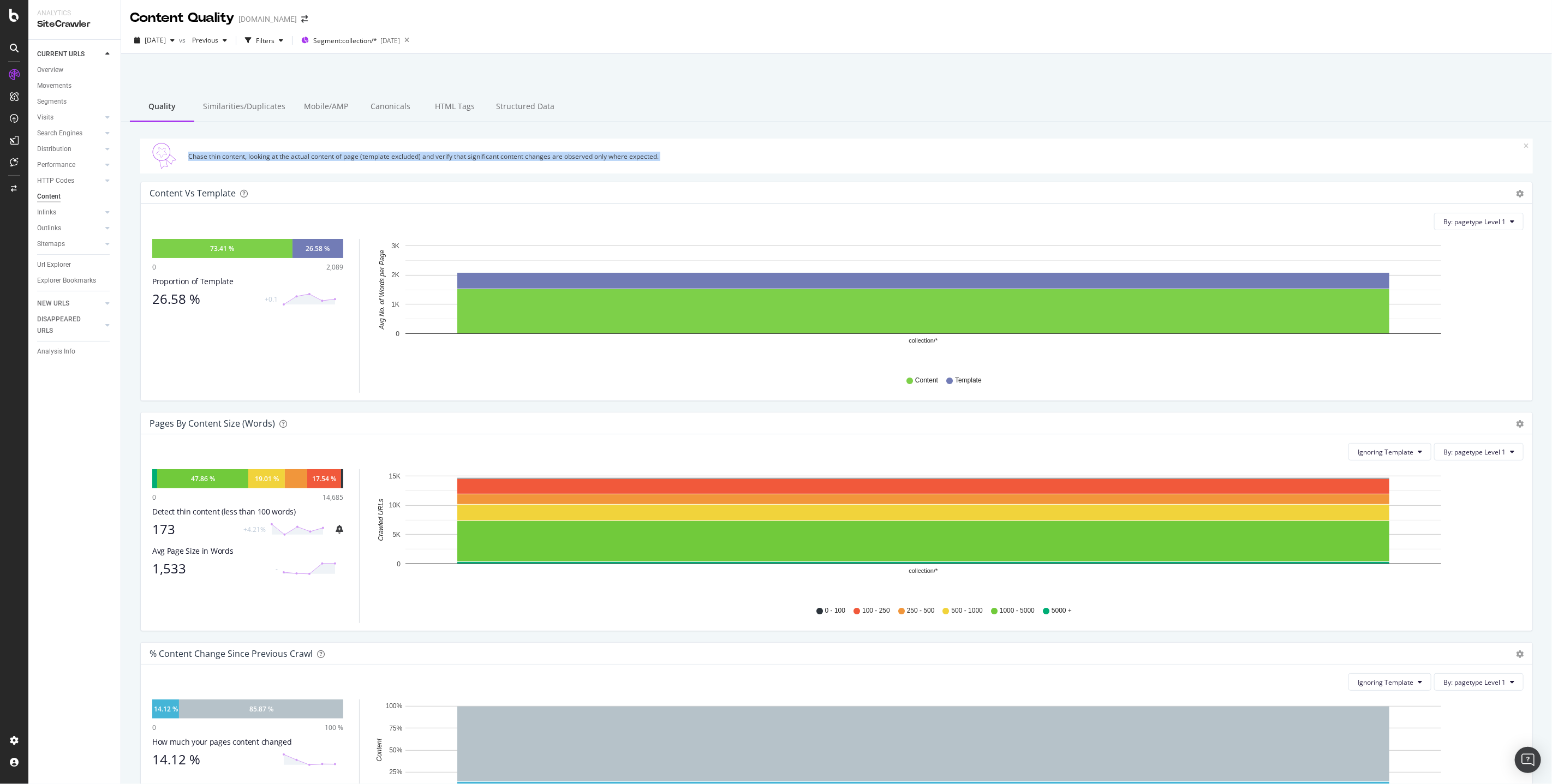
click at [310, 171] on div "Chase thin content, looking at the actual content of page (template excluded) a…" at bounding box center [836, 156] width 1393 height 35
click at [306, 164] on div "Chase thin content, looking at the actual content of page (template excluded) a…" at bounding box center [836, 156] width 1393 height 35
click at [13, 47] on icon at bounding box center [14, 48] width 9 height 9
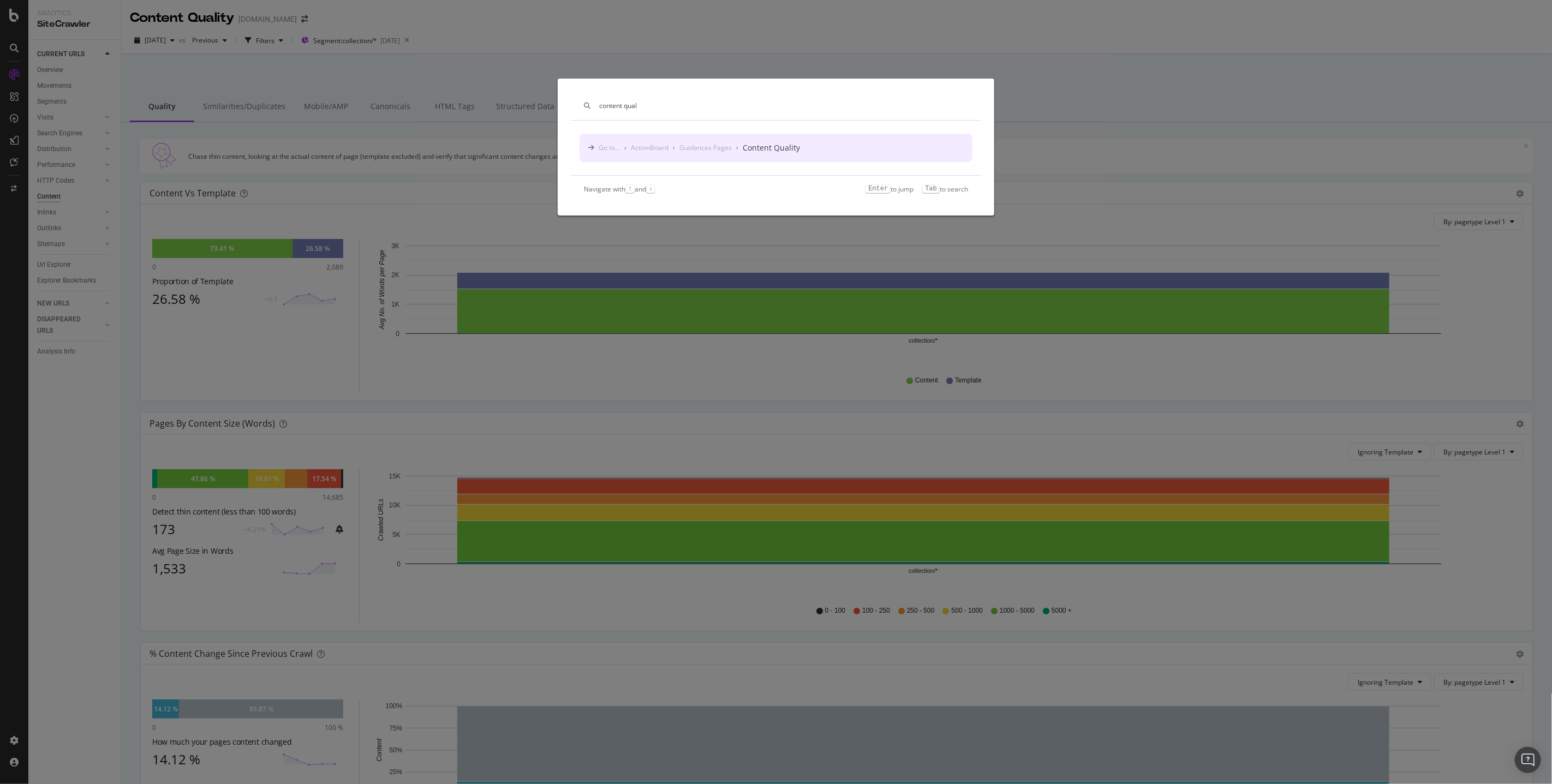
type input "content qual"
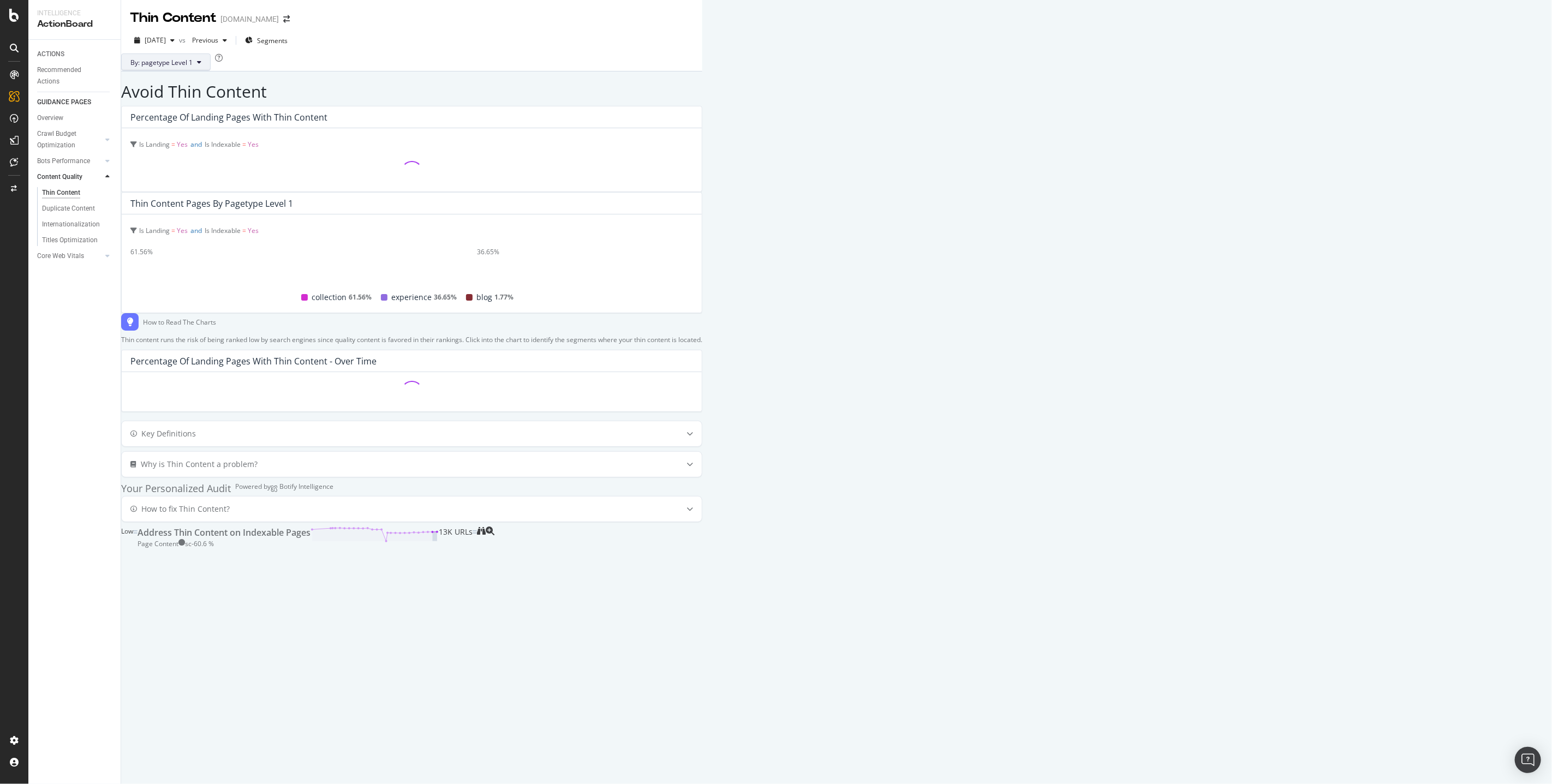
click at [161, 67] on span "By: pagetype Level 1" at bounding box center [161, 62] width 62 height 10
click at [370, 71] on div "By: pagetype Level 1" at bounding box center [411, 62] width 581 height 17
click at [288, 42] on span "Segments" at bounding box center [273, 40] width 31 height 10
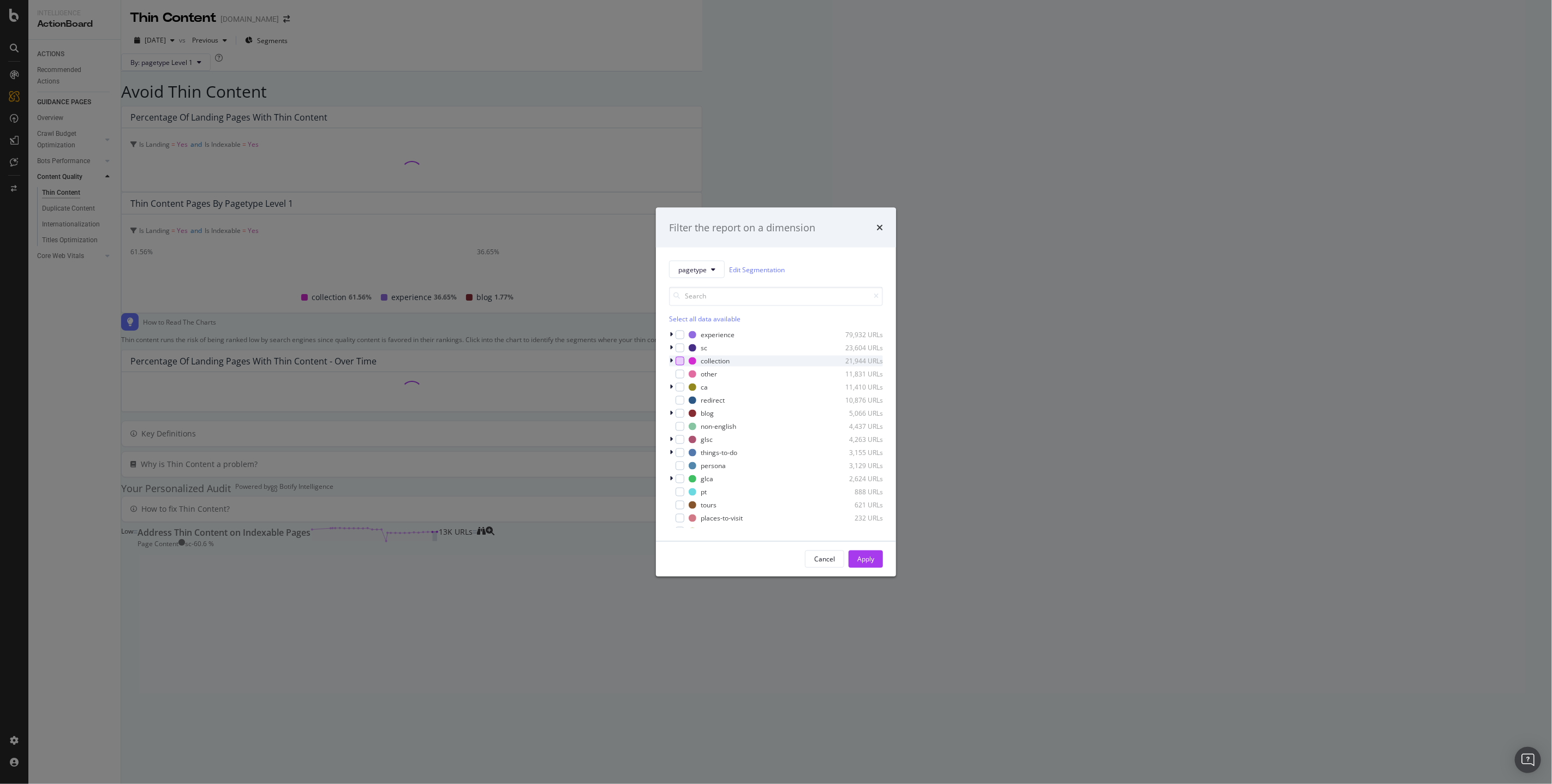
click at [680, 361] on div "modal" at bounding box center [680, 361] width 9 height 9
click at [873, 558] on div "Apply" at bounding box center [866, 559] width 17 height 10
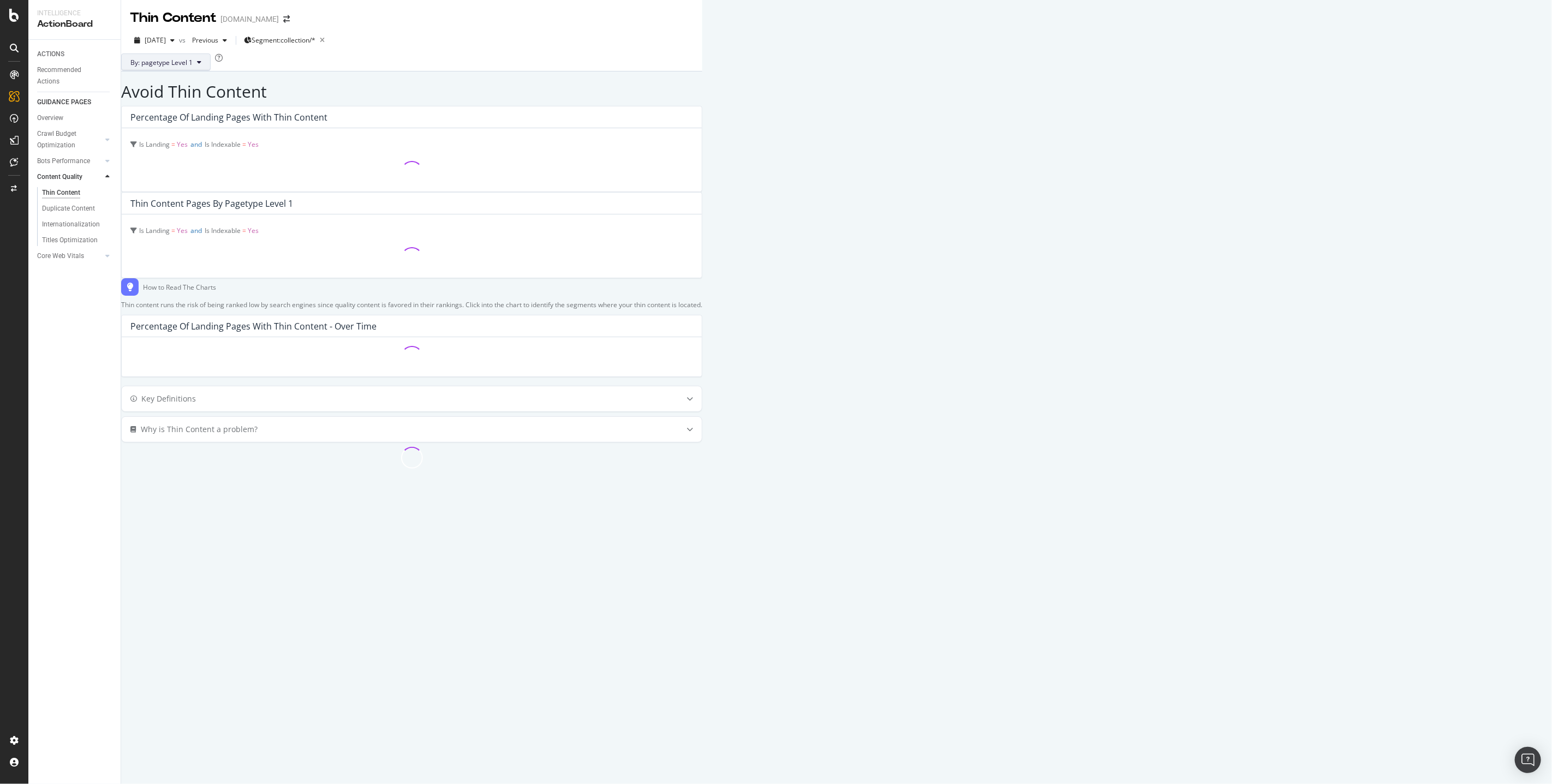
click at [174, 65] on button "By: pagetype Level 1" at bounding box center [166, 62] width 90 height 17
drag, startPoint x: 208, startPoint y: 125, endPoint x: 202, endPoint y: 151, distance: 26.7
click at [202, 151] on div "SEGMENTS pagetype Executions language New-categories Top-100-Collections Blog-n…" at bounding box center [203, 171] width 136 height 179
click at [202, 151] on span "language" at bounding box center [200, 151] width 113 height 10
click at [206, 151] on span "language" at bounding box center [200, 151] width 113 height 10
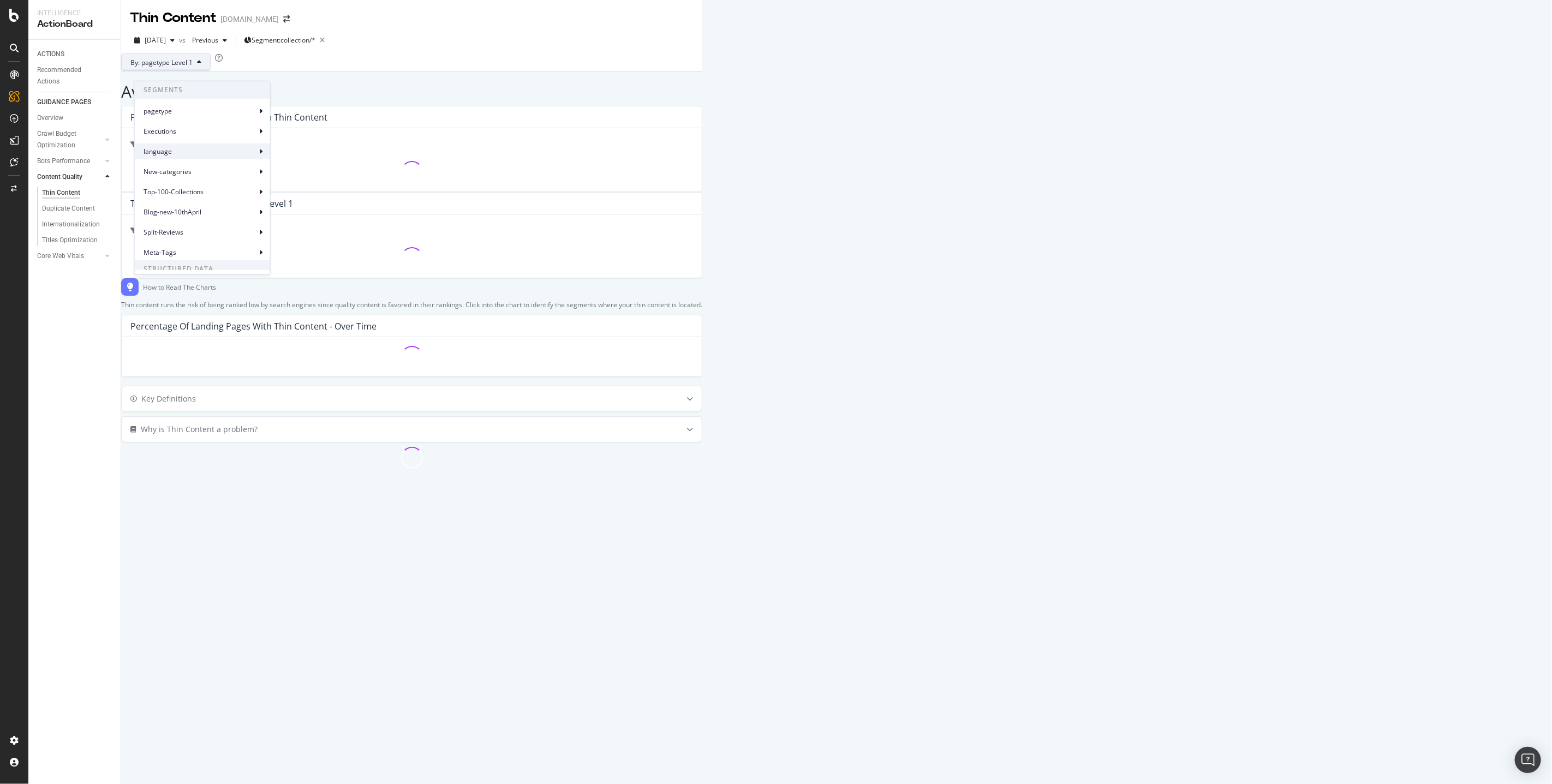
click at [220, 151] on span "language" at bounding box center [200, 151] width 113 height 10
click at [484, 71] on div "By: pagetype Level 1" at bounding box center [411, 62] width 581 height 17
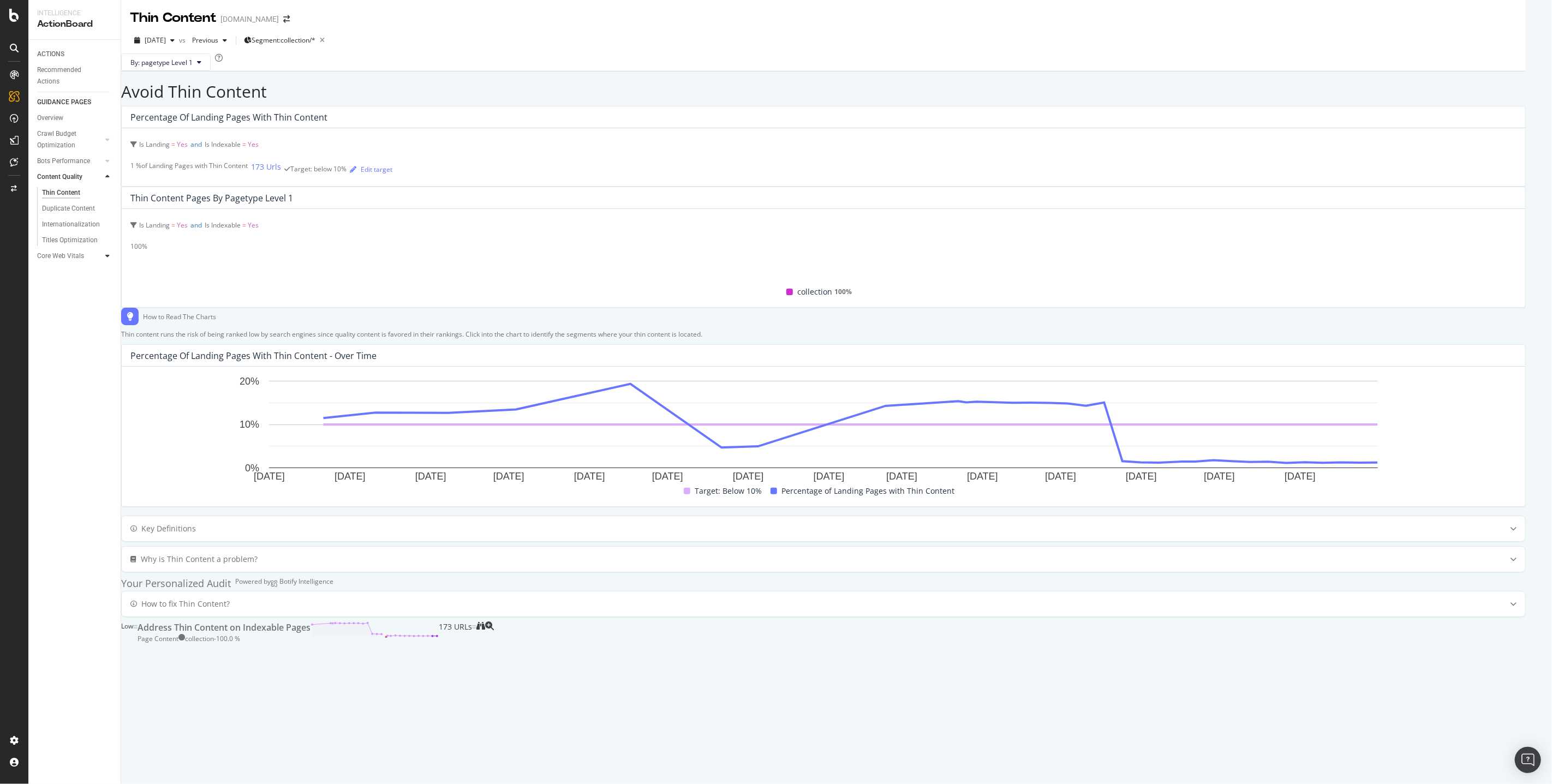
click at [102, 255] on div at bounding box center [107, 256] width 11 height 11
click at [106, 176] on icon at bounding box center [107, 176] width 4 height 6
click at [202, 65] on icon at bounding box center [199, 62] width 4 height 6
click at [457, 94] on div "Avoid Thin Content Percentage of Landing Pages with Thin Content Is Landing = Y…" at bounding box center [823, 363] width 1405 height 561
click at [61, 123] on div "SiteCrawler" at bounding box center [59, 122] width 39 height 11
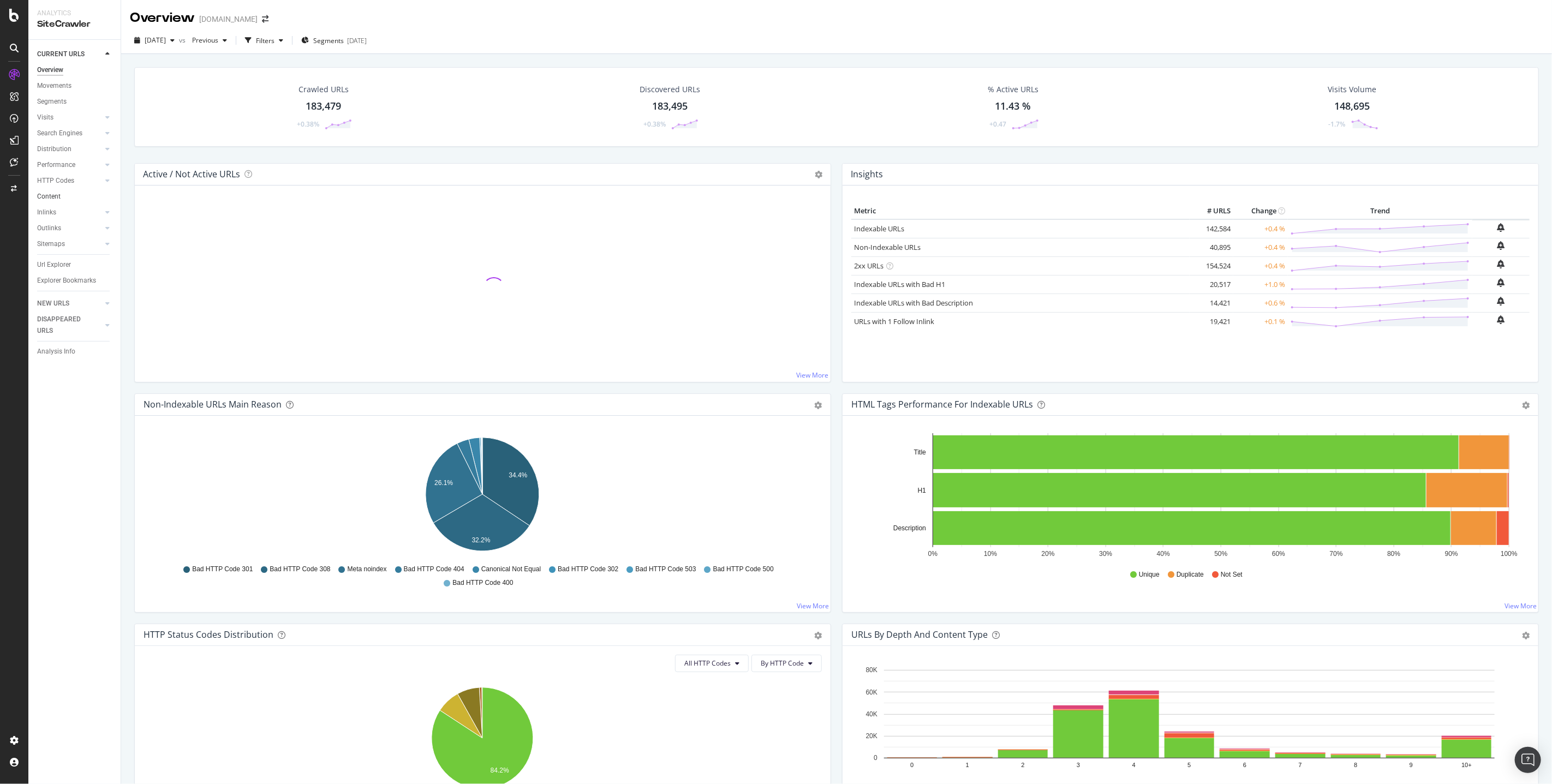
click at [67, 198] on link "Content" at bounding box center [75, 197] width 76 height 12
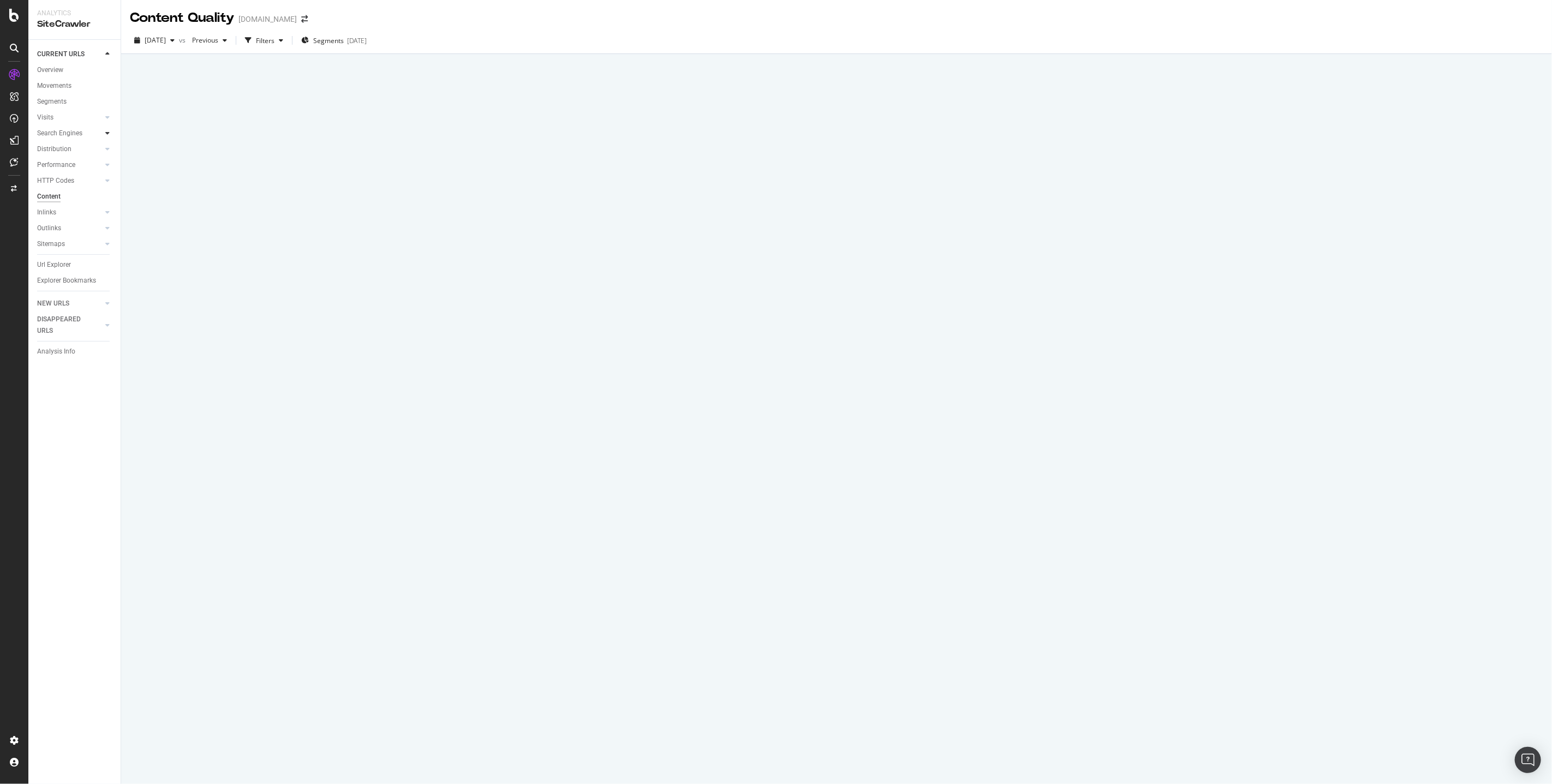
click at [108, 134] on icon at bounding box center [107, 133] width 4 height 6
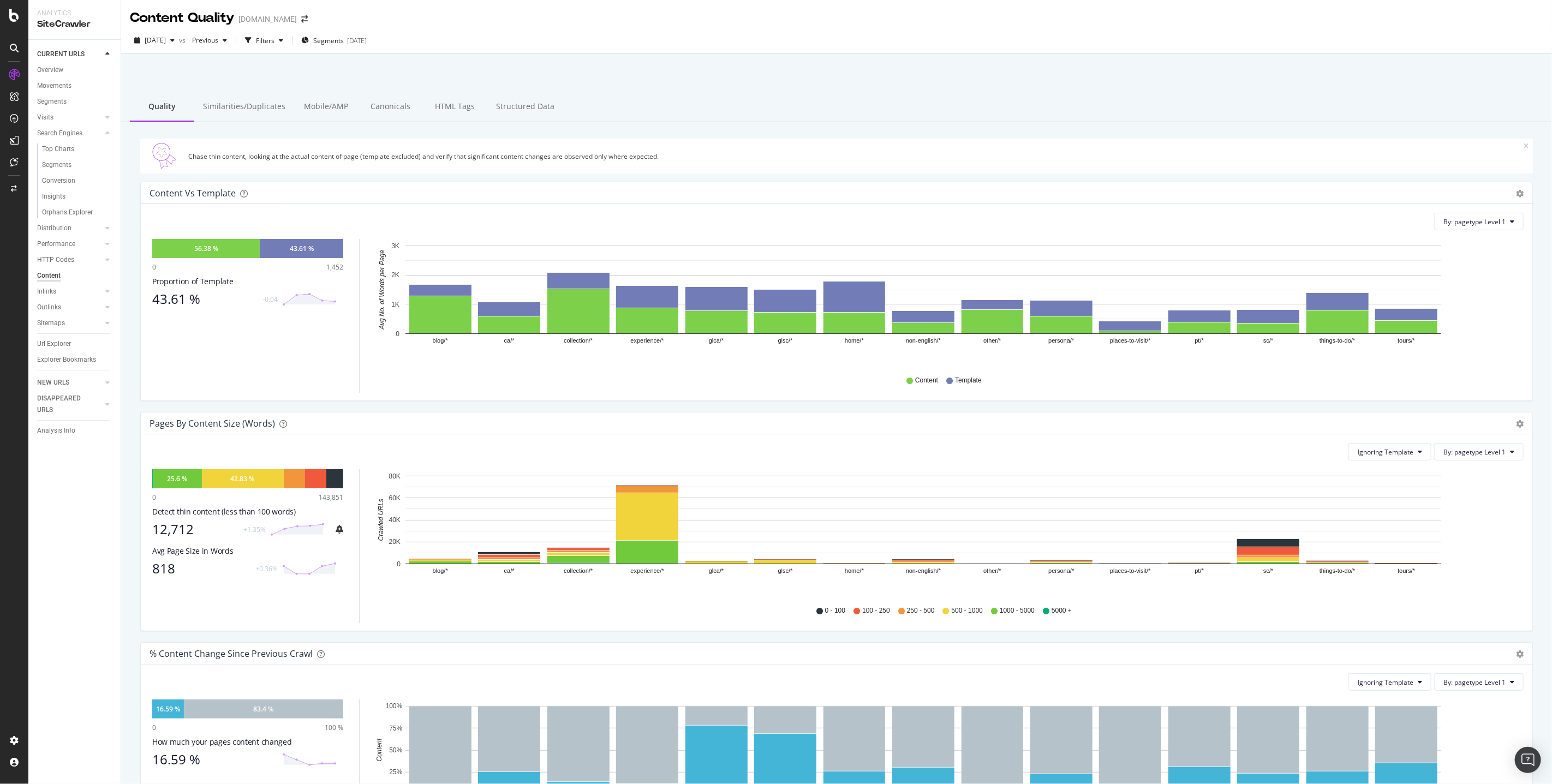
click at [214, 153] on div "Chase thin content, looking at the actual content of page (template excluded) a…" at bounding box center [855, 156] width 1335 height 10
click at [344, 38] on span "Segments" at bounding box center [329, 40] width 31 height 10
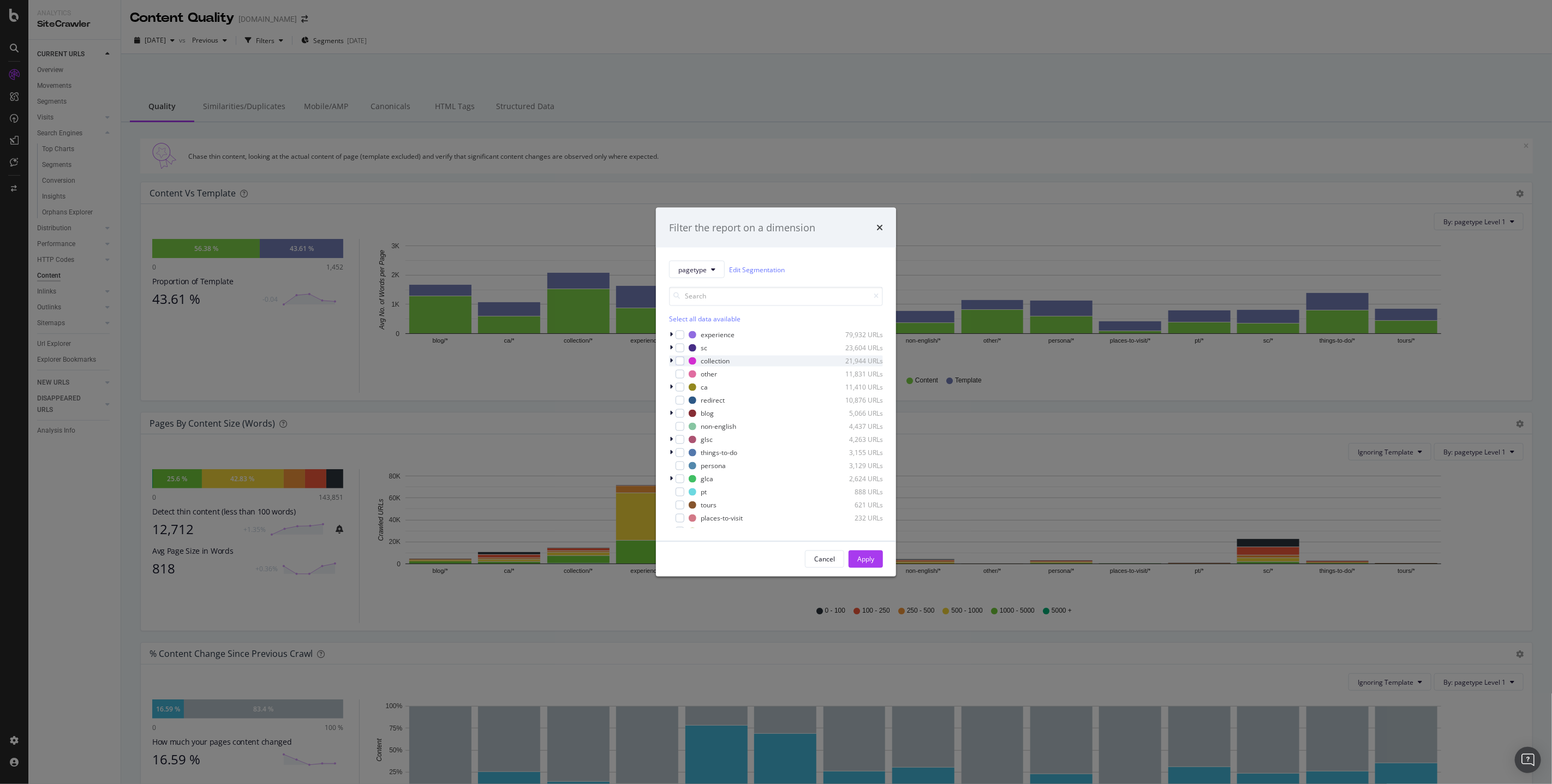
click at [681, 356] on div "collection 21,944 URLs" at bounding box center [776, 361] width 214 height 11
click at [677, 363] on div "modal" at bounding box center [680, 361] width 9 height 9
click at [862, 551] on button "Apply" at bounding box center [866, 559] width 35 height 17
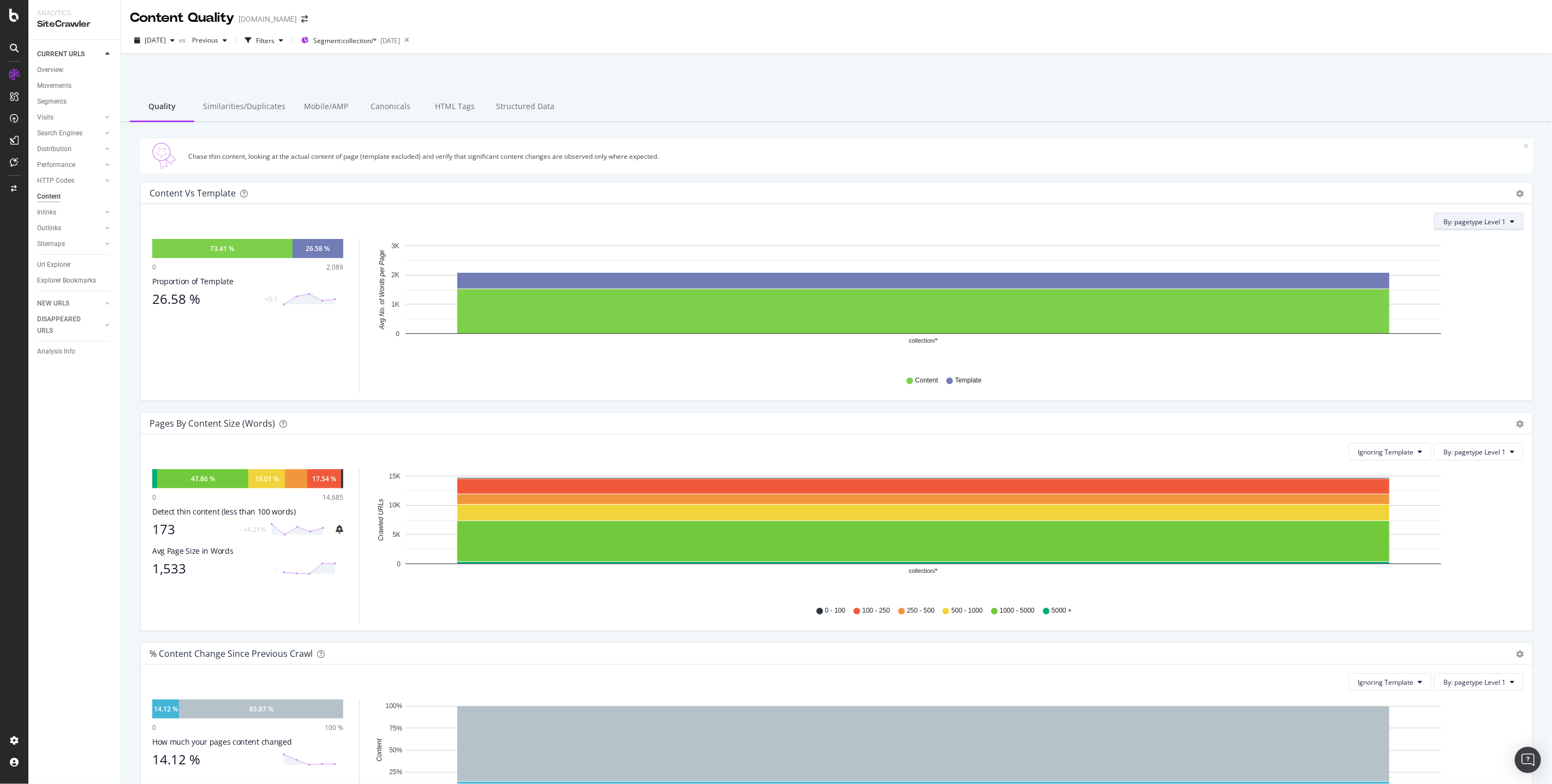
click at [1495, 222] on span "By: pagetype Level 1" at bounding box center [1474, 222] width 62 height 10
click at [1436, 259] on span "language Level 1" at bounding box center [1456, 260] width 118 height 10
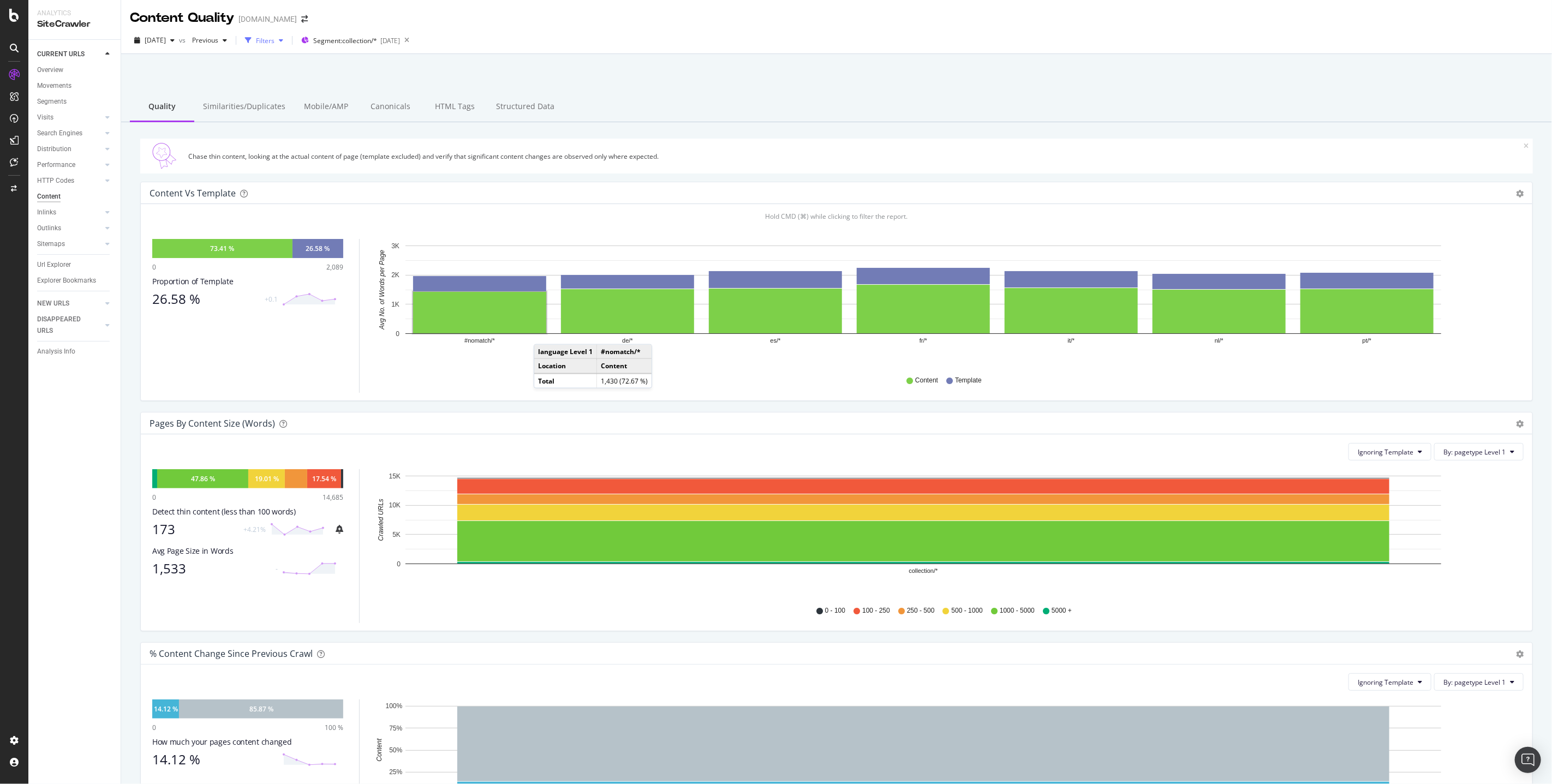
click at [288, 38] on div "button" at bounding box center [281, 40] width 13 height 6
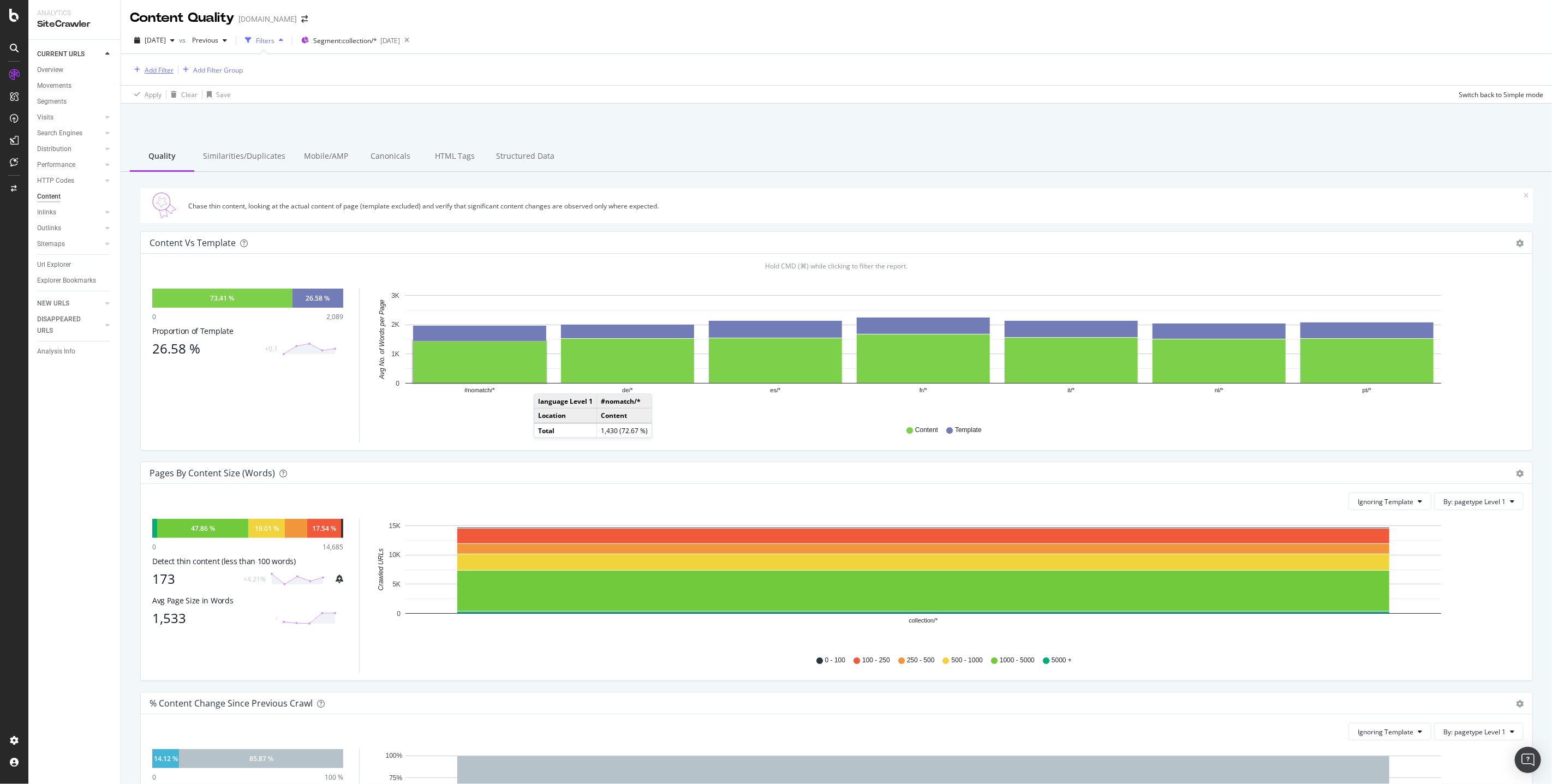
click at [165, 72] on div "Add Filter" at bounding box center [159, 70] width 29 height 10
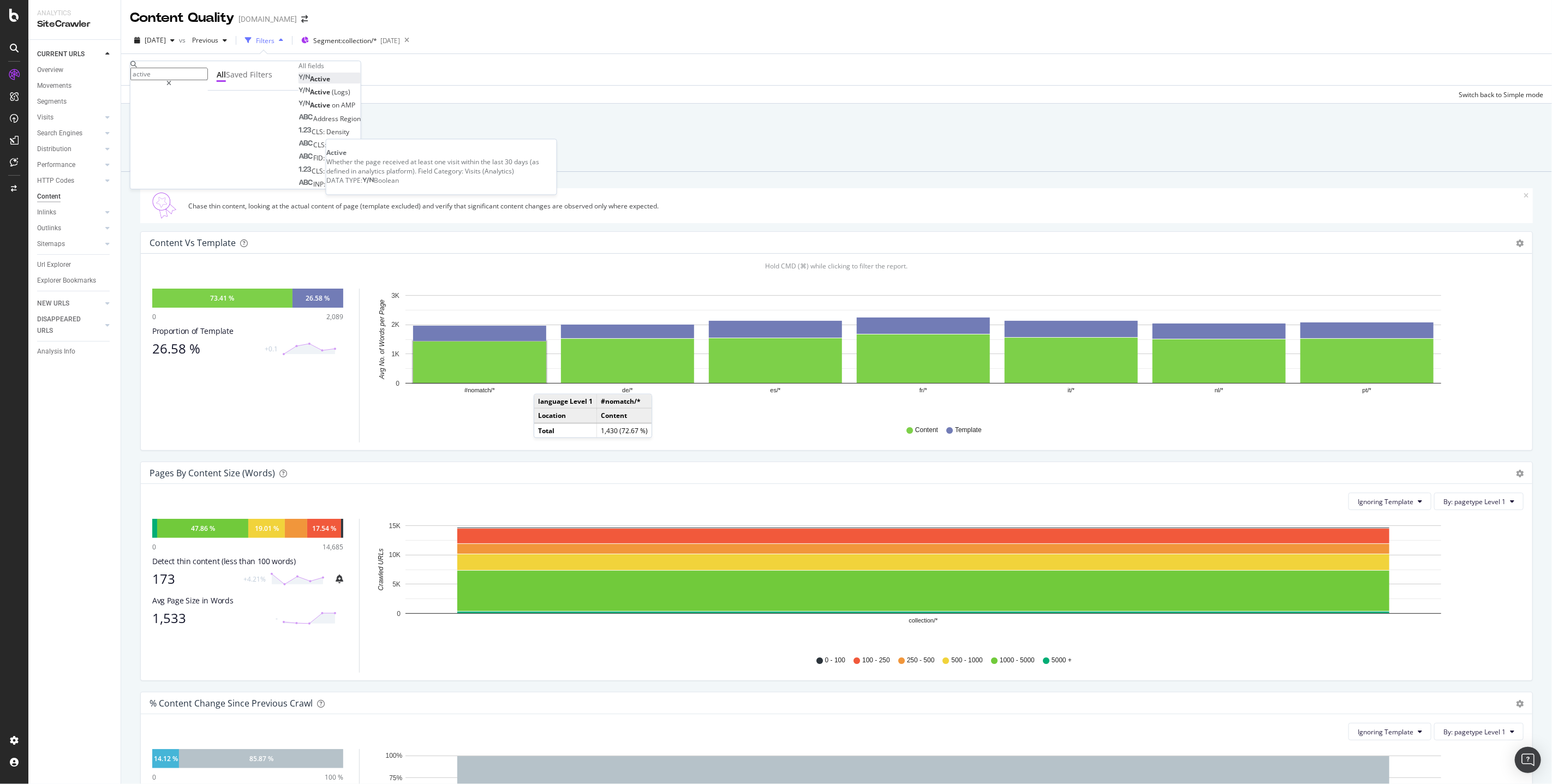
type input "active"
click at [299, 84] on div "Active" at bounding box center [314, 79] width 31 height 10
click at [189, 84] on span "On Current Crawl" at bounding box center [162, 79] width 53 height 10
click at [231, 88] on div "On Current Crawl" at bounding box center [180, 79] width 100 height 17
click at [160, 102] on span "Organic" at bounding box center [148, 97] width 24 height 10
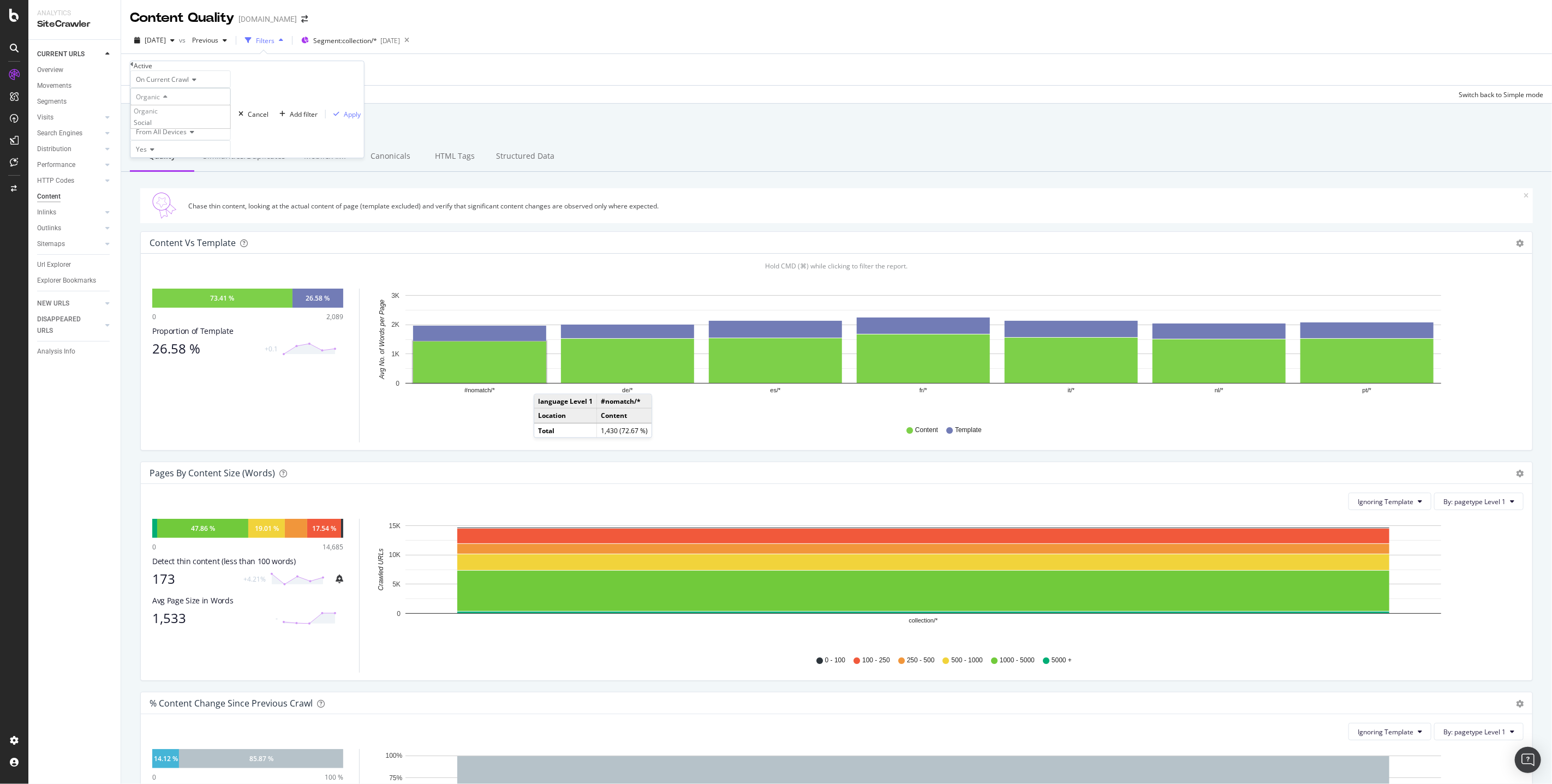
click at [228, 106] on div "Organic" at bounding box center [180, 96] width 100 height 17
click at [159, 119] on span "From All Organic Sources" at bounding box center [174, 114] width 77 height 10
click at [170, 146] on div "From Google" at bounding box center [180, 140] width 99 height 12
click at [173, 136] on span "From All Devices" at bounding box center [161, 132] width 51 height 10
click at [207, 123] on div "From Google" at bounding box center [168, 114] width 76 height 17
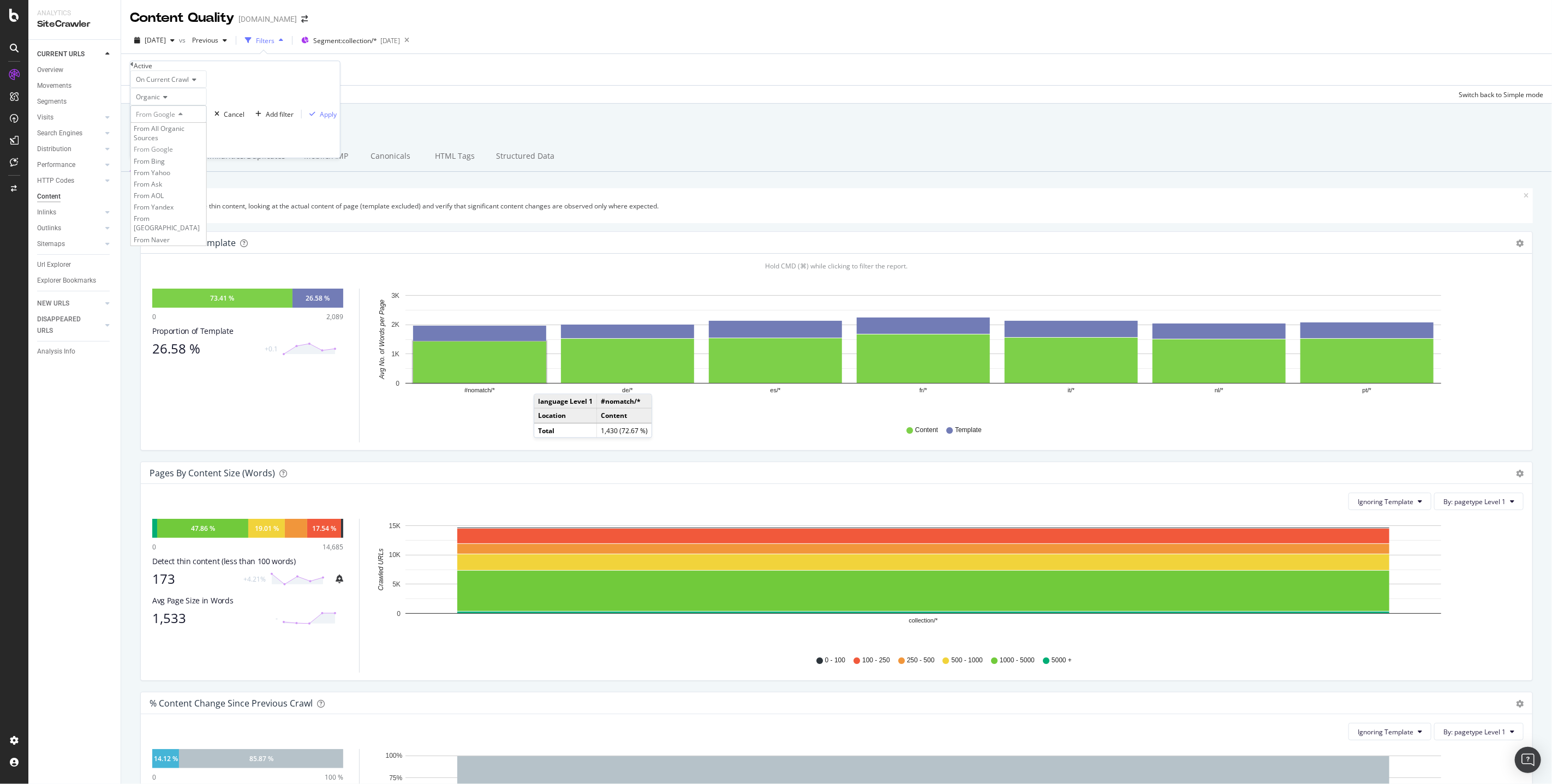
click at [207, 106] on div "Organic" at bounding box center [168, 96] width 76 height 17
click at [242, 158] on div "On Current Crawl Organic From Google From All Devices Yes Cancel Add filter App…" at bounding box center [235, 114] width 210 height 87
click at [320, 119] on div "Apply" at bounding box center [328, 114] width 17 height 10
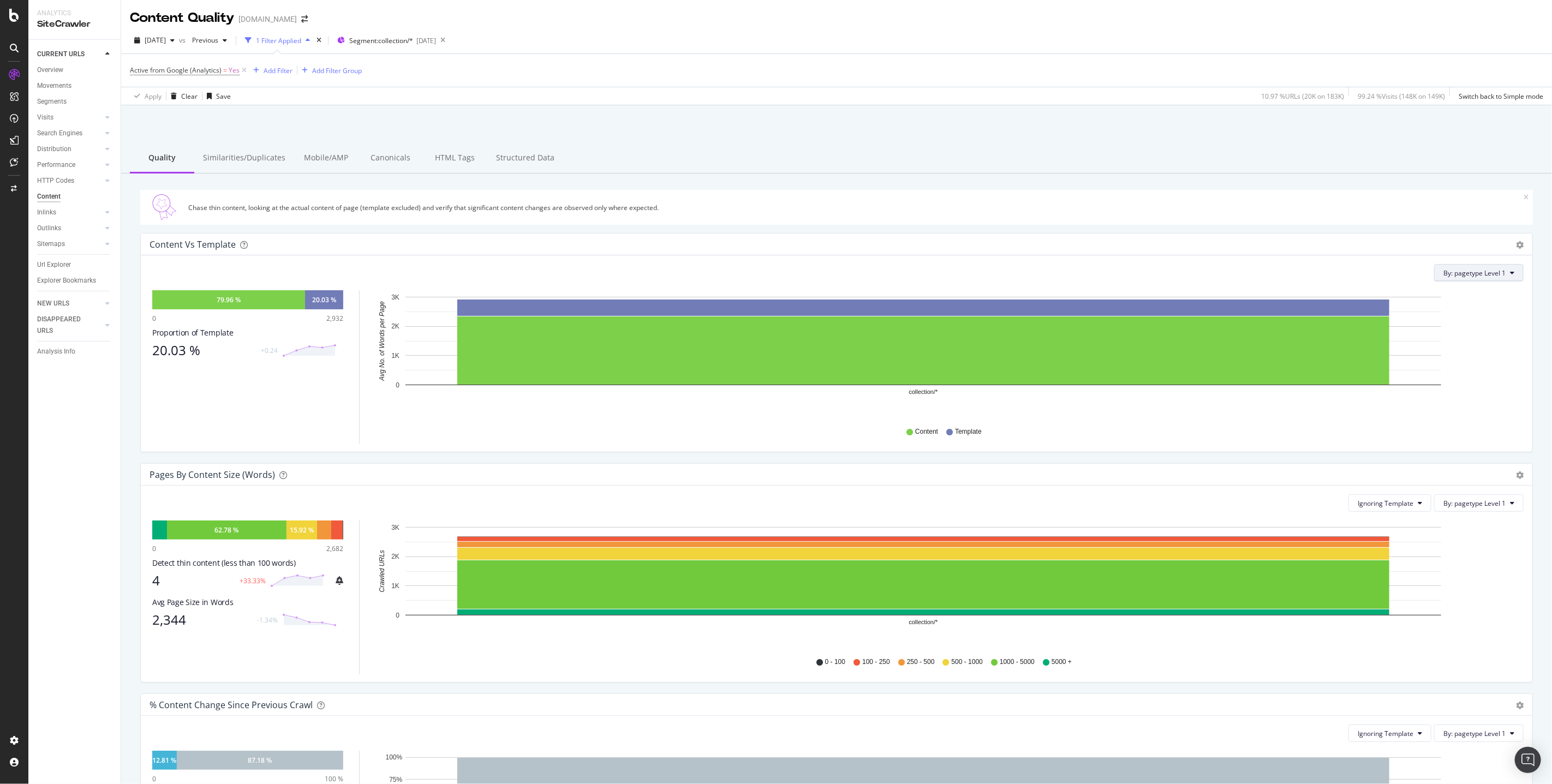
click at [1498, 269] on span "By: pagetype Level 1" at bounding box center [1474, 273] width 62 height 10
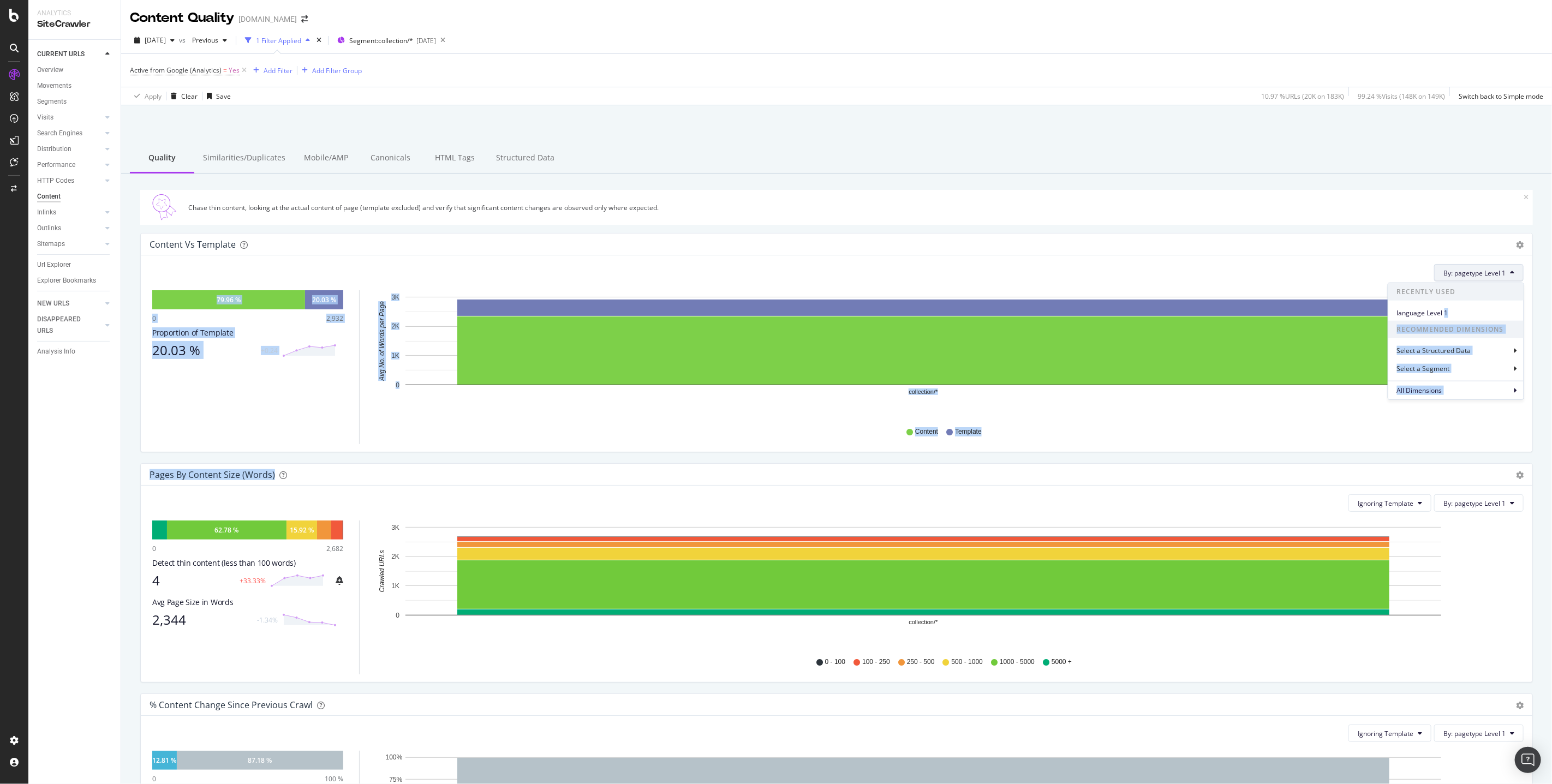
drag, startPoint x: 1445, startPoint y: 313, endPoint x: 1235, endPoint y: 480, distance: 268.3
click at [1235, 480] on div "Content vs Template Pie Chart (by Percentage) Table Export as CSV Add to Custom…" at bounding box center [836, 677] width 1409 height 888
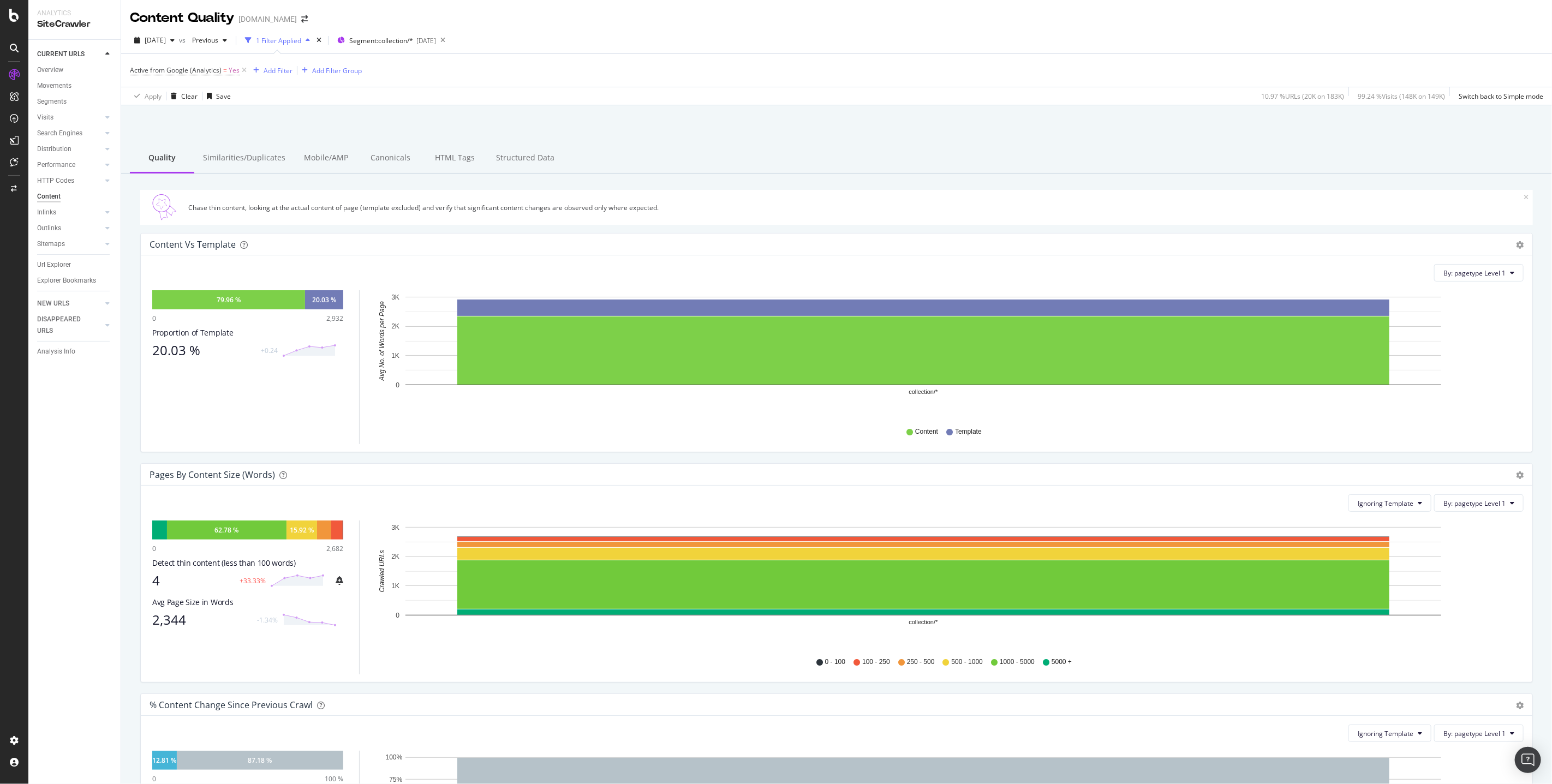
click at [1231, 461] on div "Content vs Template Pie Chart (by Percentage) Table Export as CSV Add to Custom…" at bounding box center [836, 348] width 1409 height 230
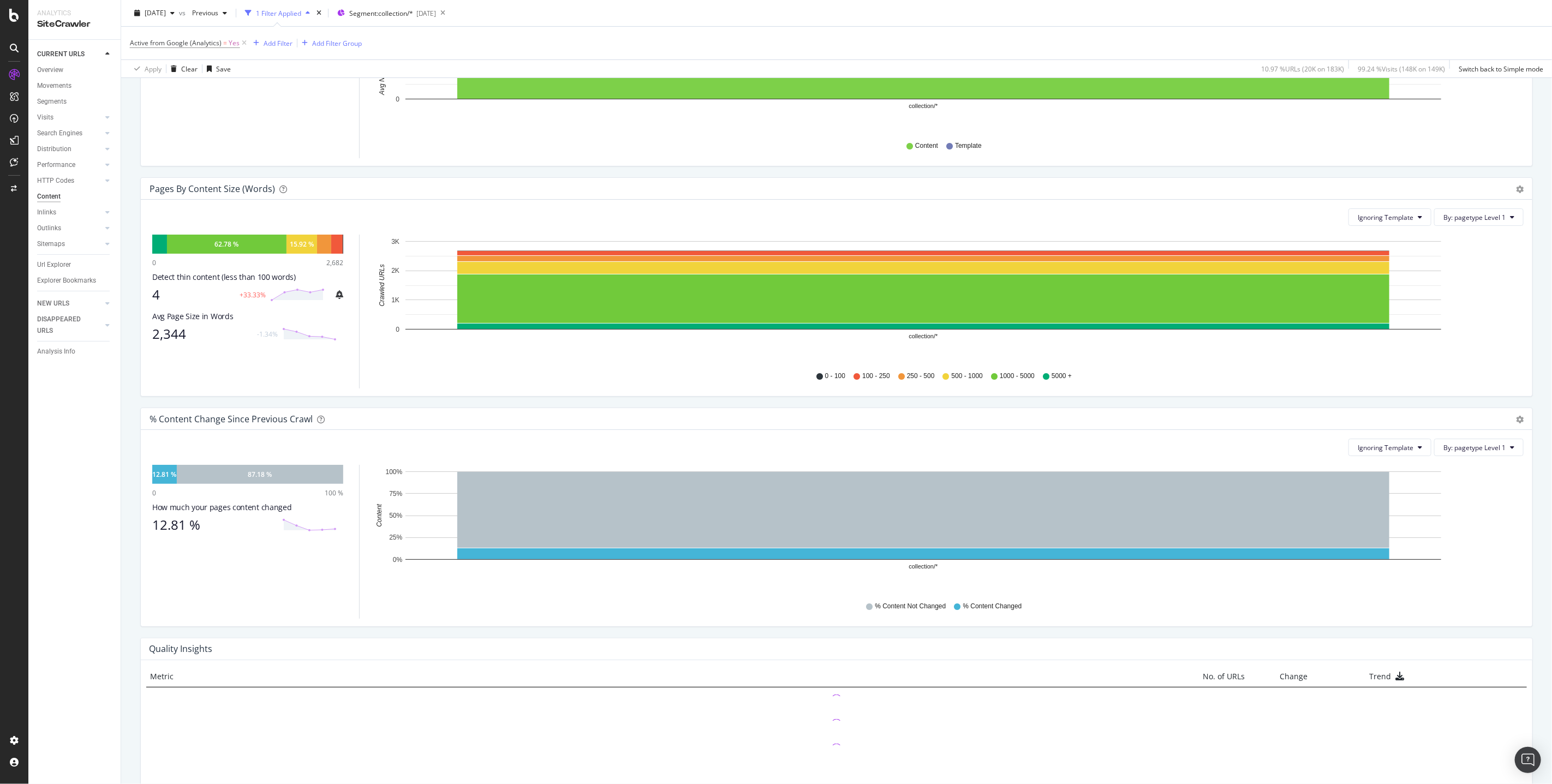
scroll to position [377, 0]
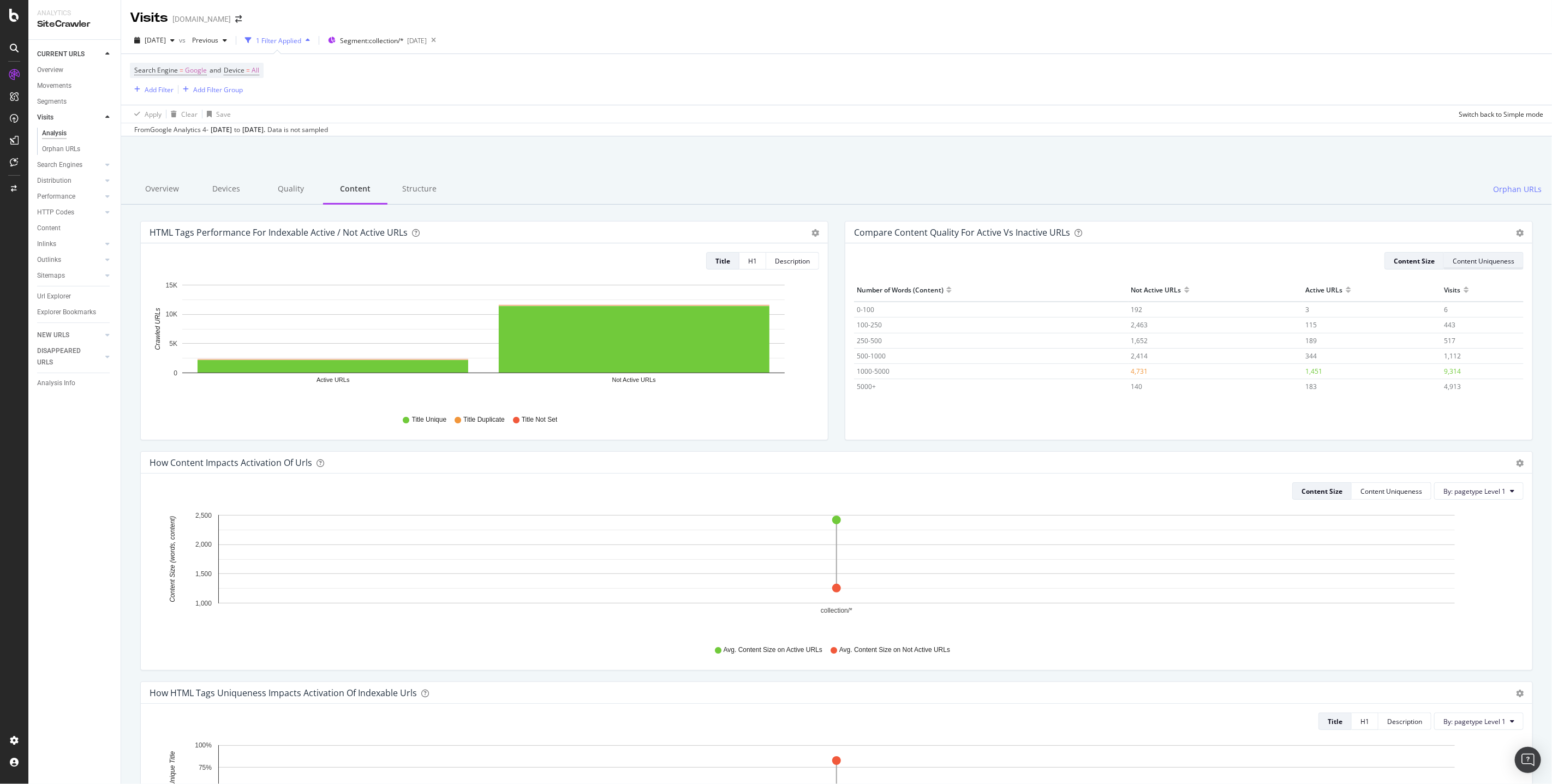
click at [1505, 264] on div "Content Uniqueness" at bounding box center [1484, 261] width 61 height 10
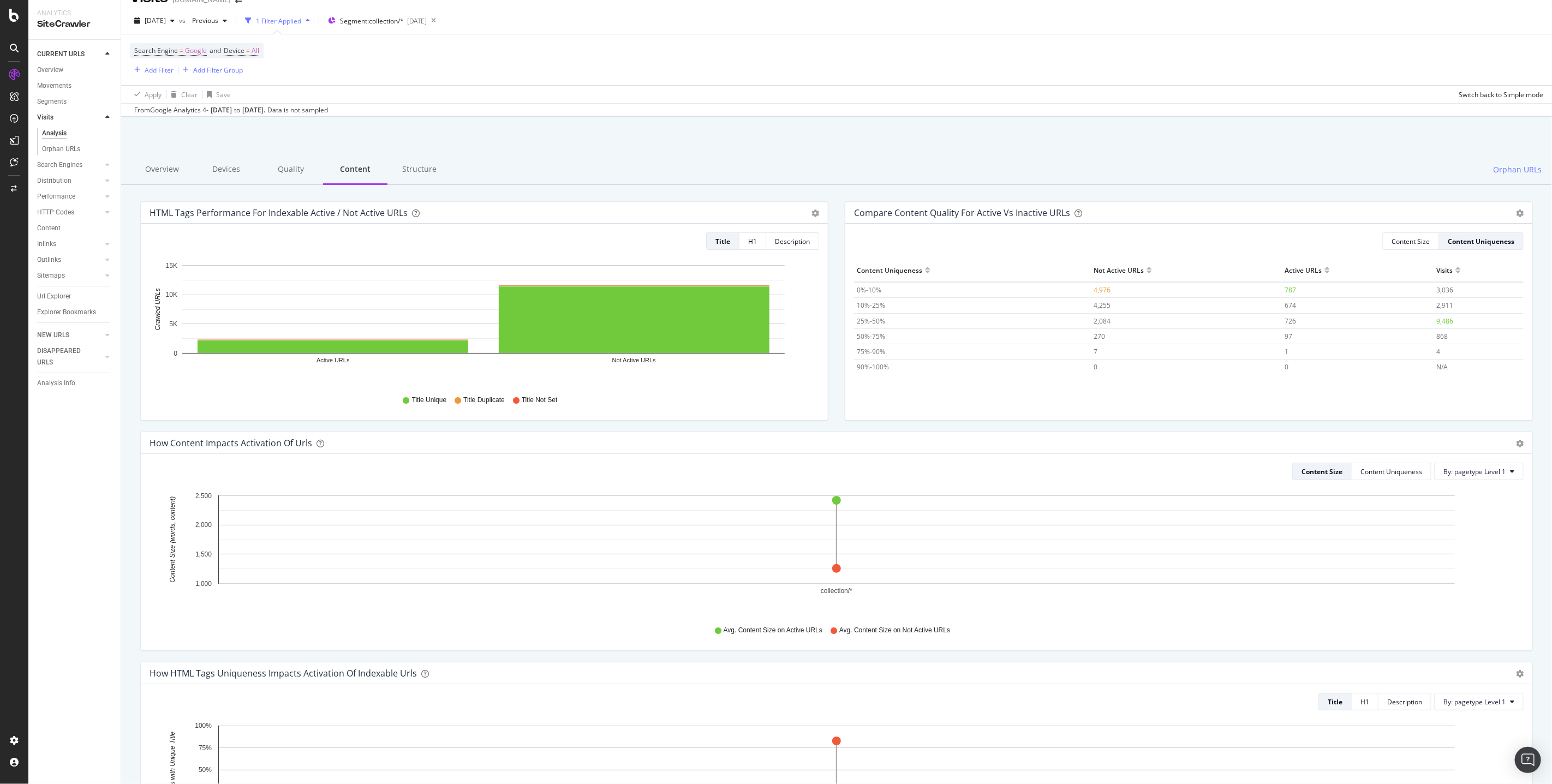
scroll to position [6, 0]
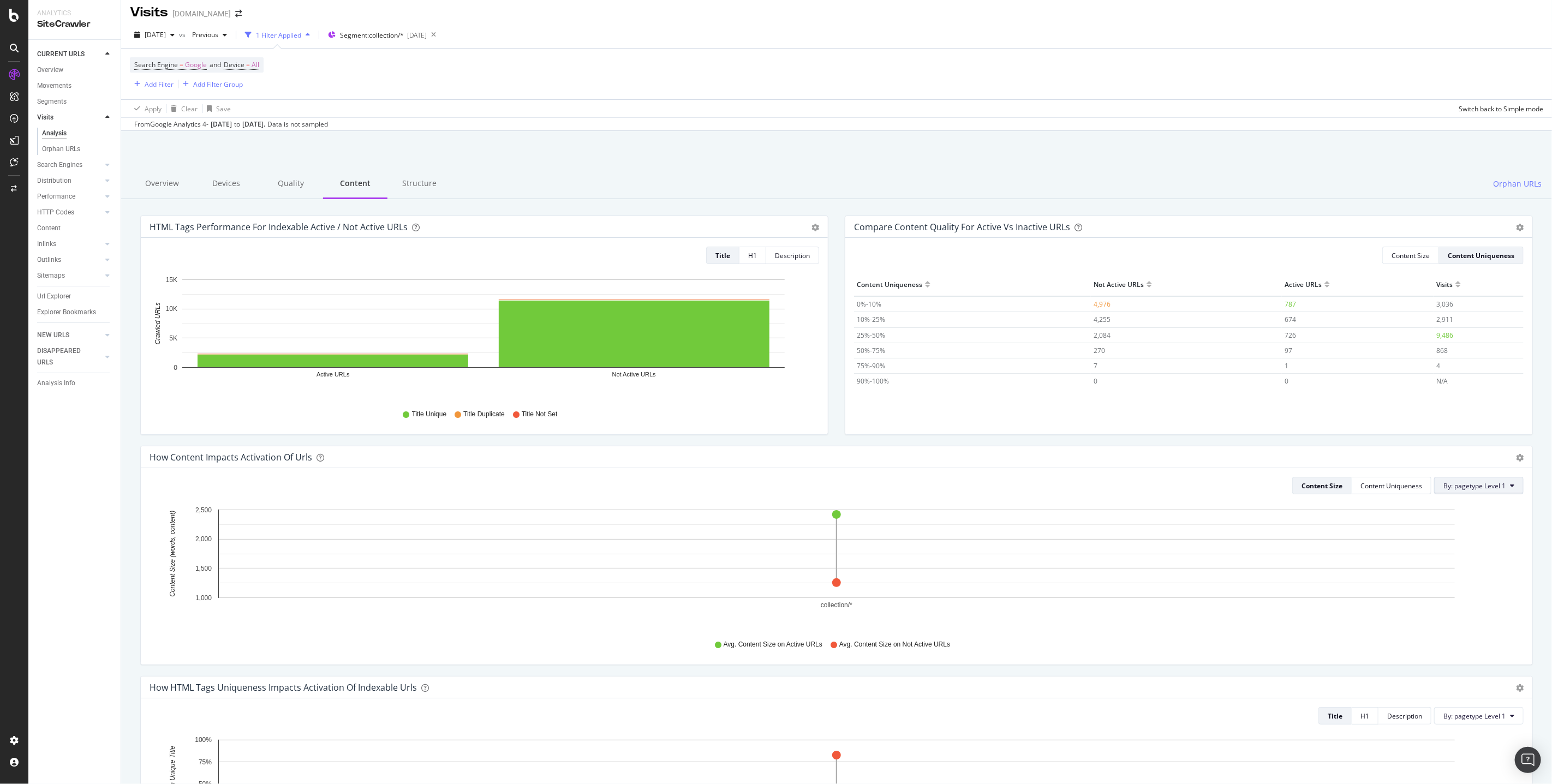
click at [1468, 485] on span "By: pagetype Level 1" at bounding box center [1474, 485] width 62 height 10
click at [1437, 519] on div "language Level 1" at bounding box center [1456, 526] width 136 height 16
click at [1407, 490] on div "Content Uniqueness" at bounding box center [1391, 485] width 61 height 10
click at [1305, 485] on div "Content Size" at bounding box center [1318, 485] width 38 height 10
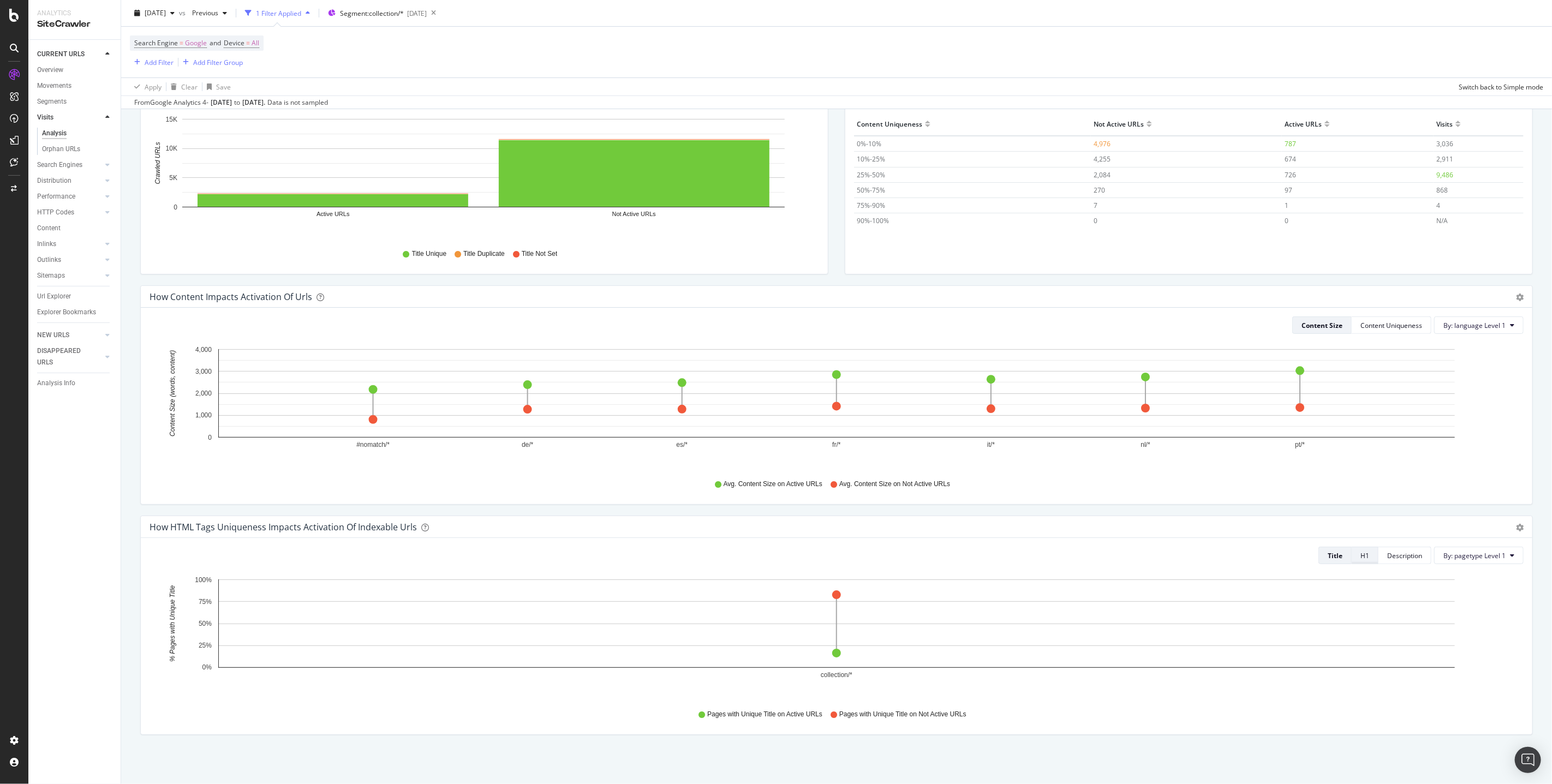
click at [1371, 556] on button "H1" at bounding box center [1365, 555] width 27 height 17
click at [1397, 556] on div "Description" at bounding box center [1404, 556] width 35 height 10
click at [1452, 560] on span "By: pagetype Level 1" at bounding box center [1474, 556] width 62 height 10
click at [1427, 593] on span "language Level 1" at bounding box center [1456, 594] width 118 height 10
click at [1336, 556] on div "Title" at bounding box center [1333, 556] width 13 height 10
